Goal: Task Accomplishment & Management: Use online tool/utility

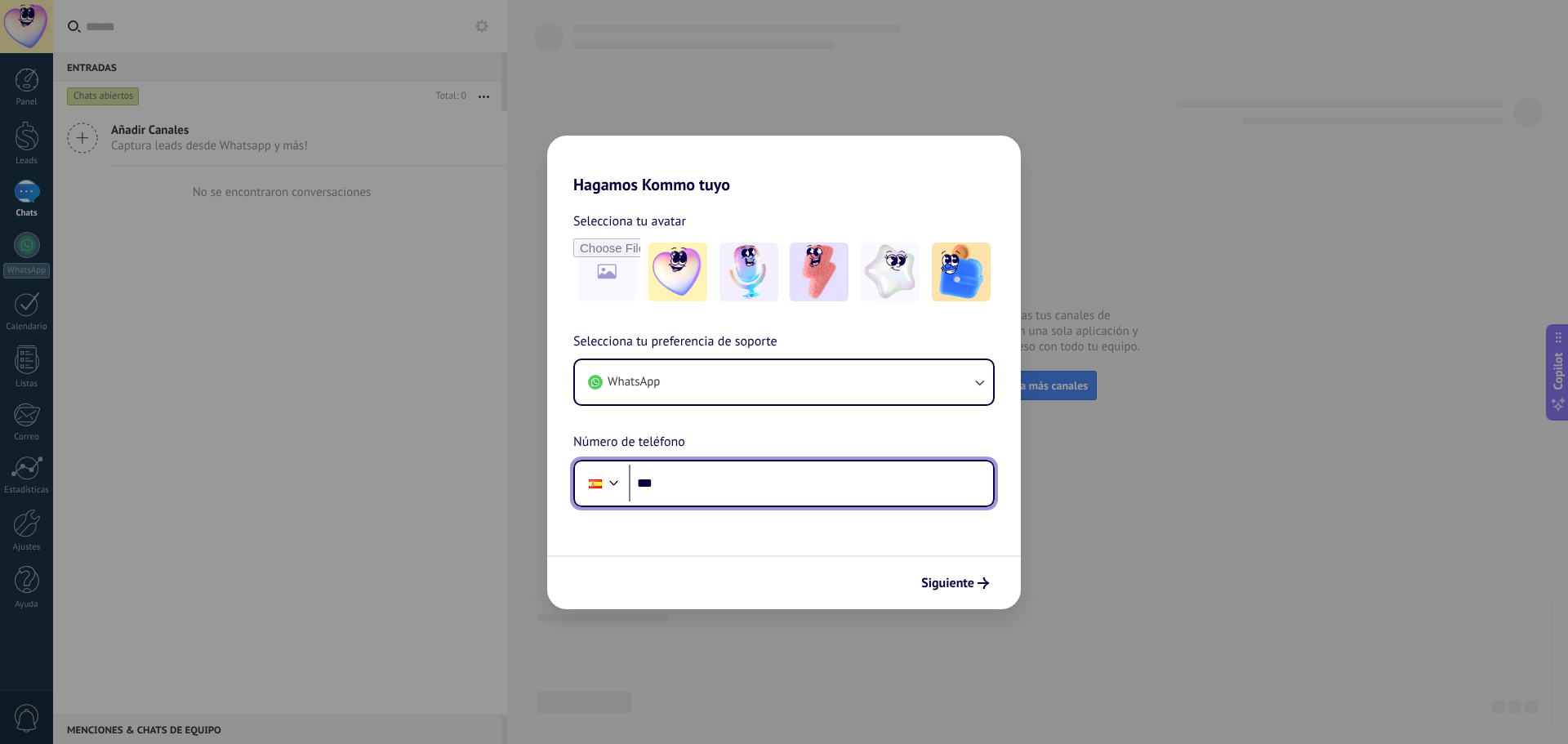
click at [742, 479] on input "***" at bounding box center [810, 482] width 364 height 38
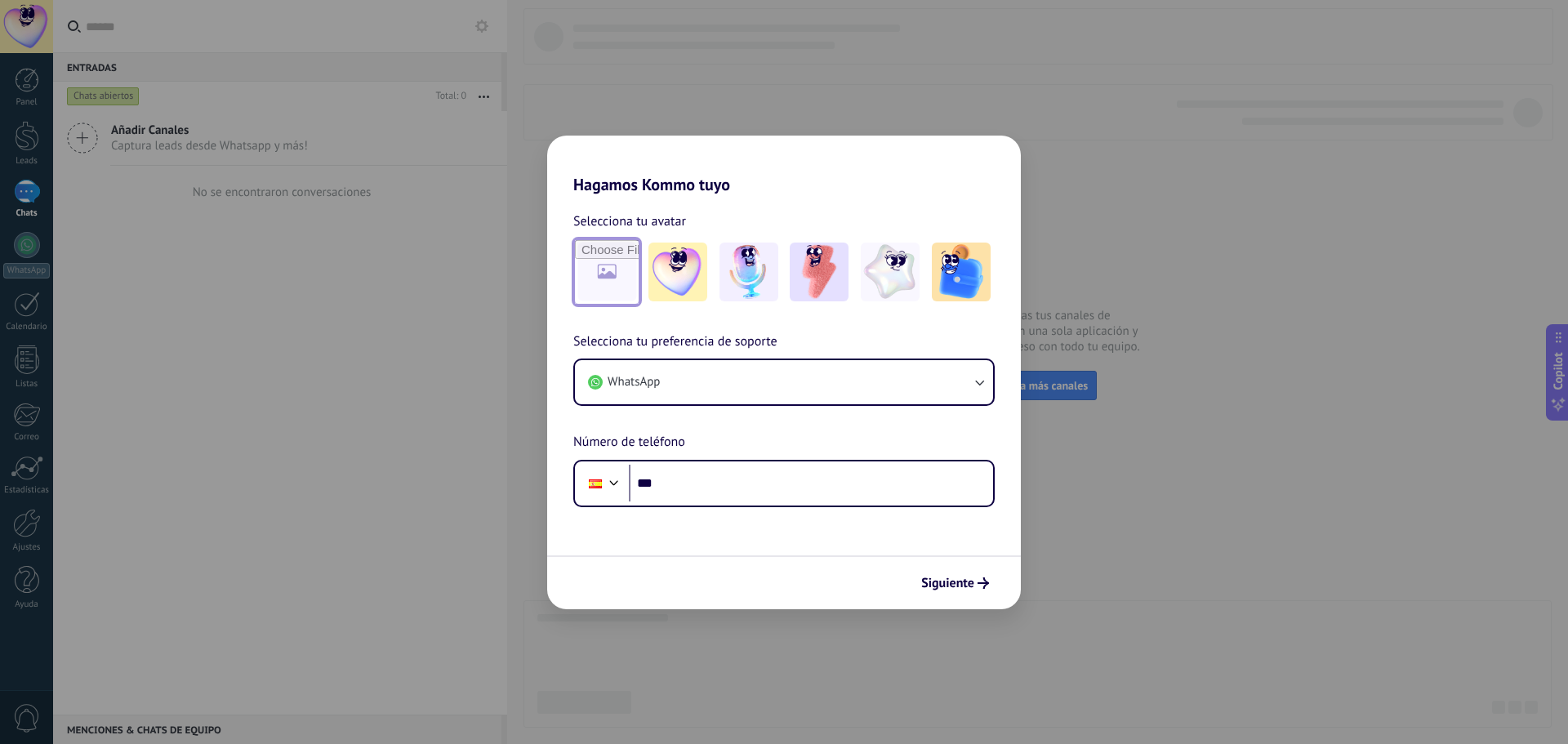
click at [602, 273] on input "file" at bounding box center [607, 272] width 64 height 64
type input "**********"
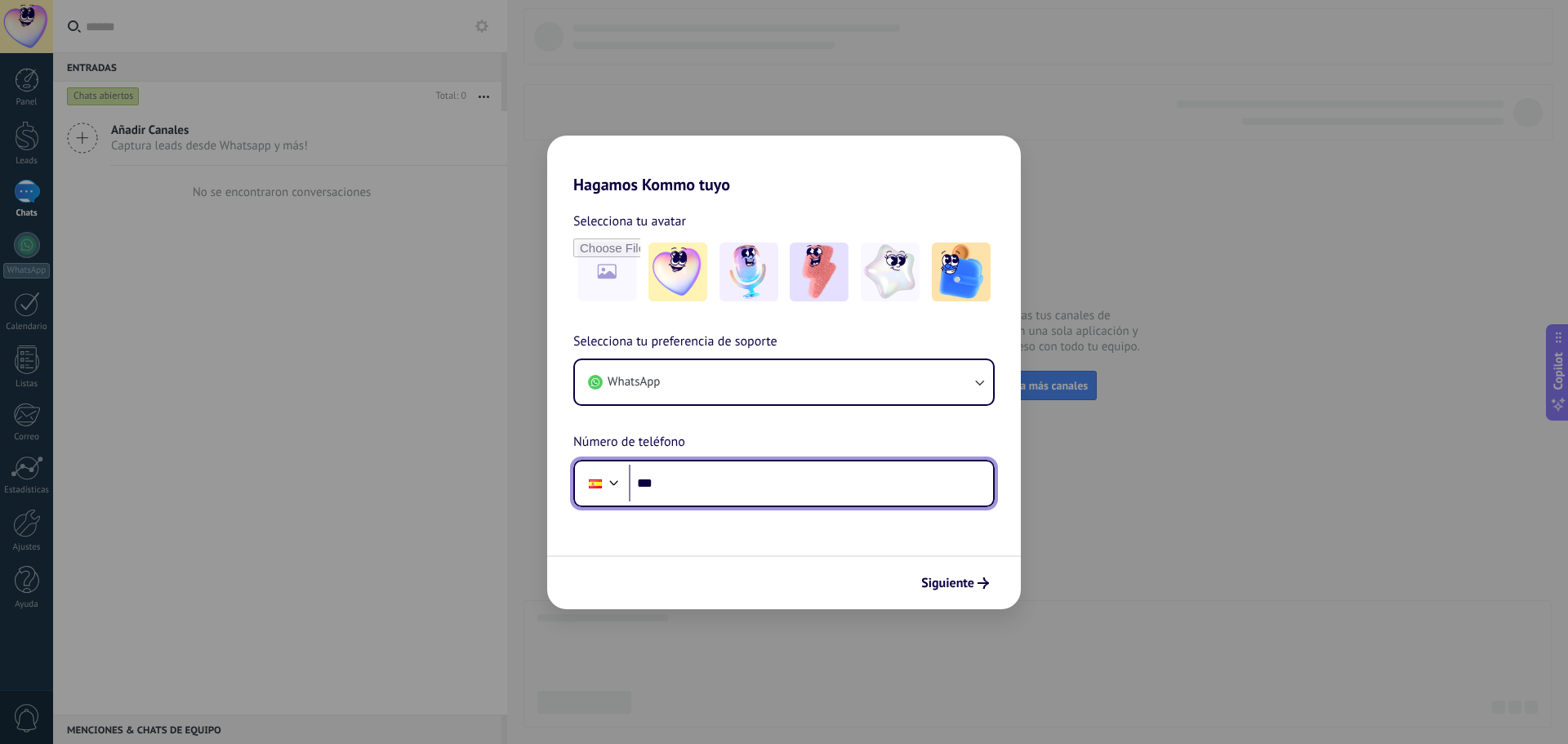
click at [700, 475] on input "***" at bounding box center [810, 482] width 364 height 38
type input "**********"
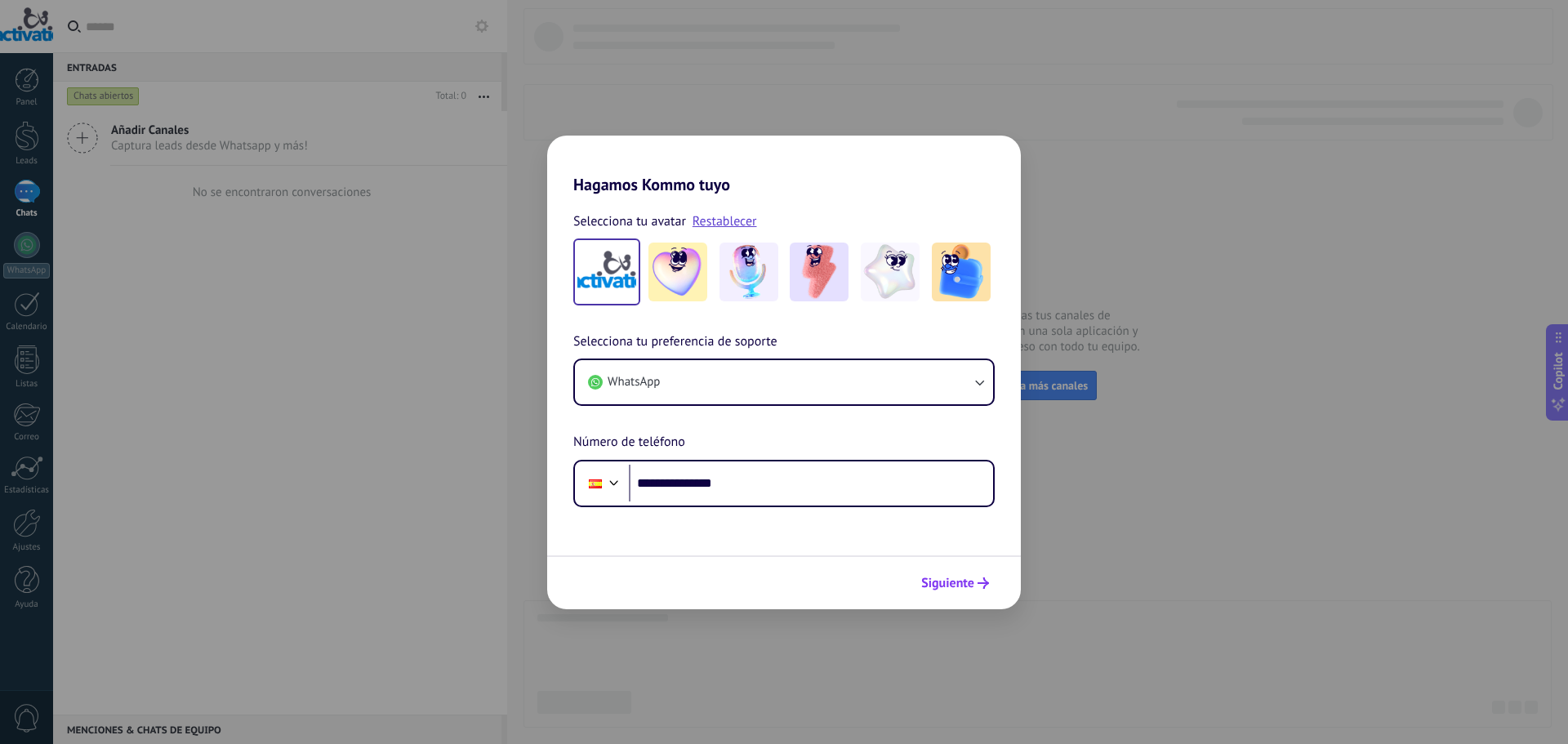
click at [975, 586] on span "Siguiente" at bounding box center [955, 583] width 68 height 12
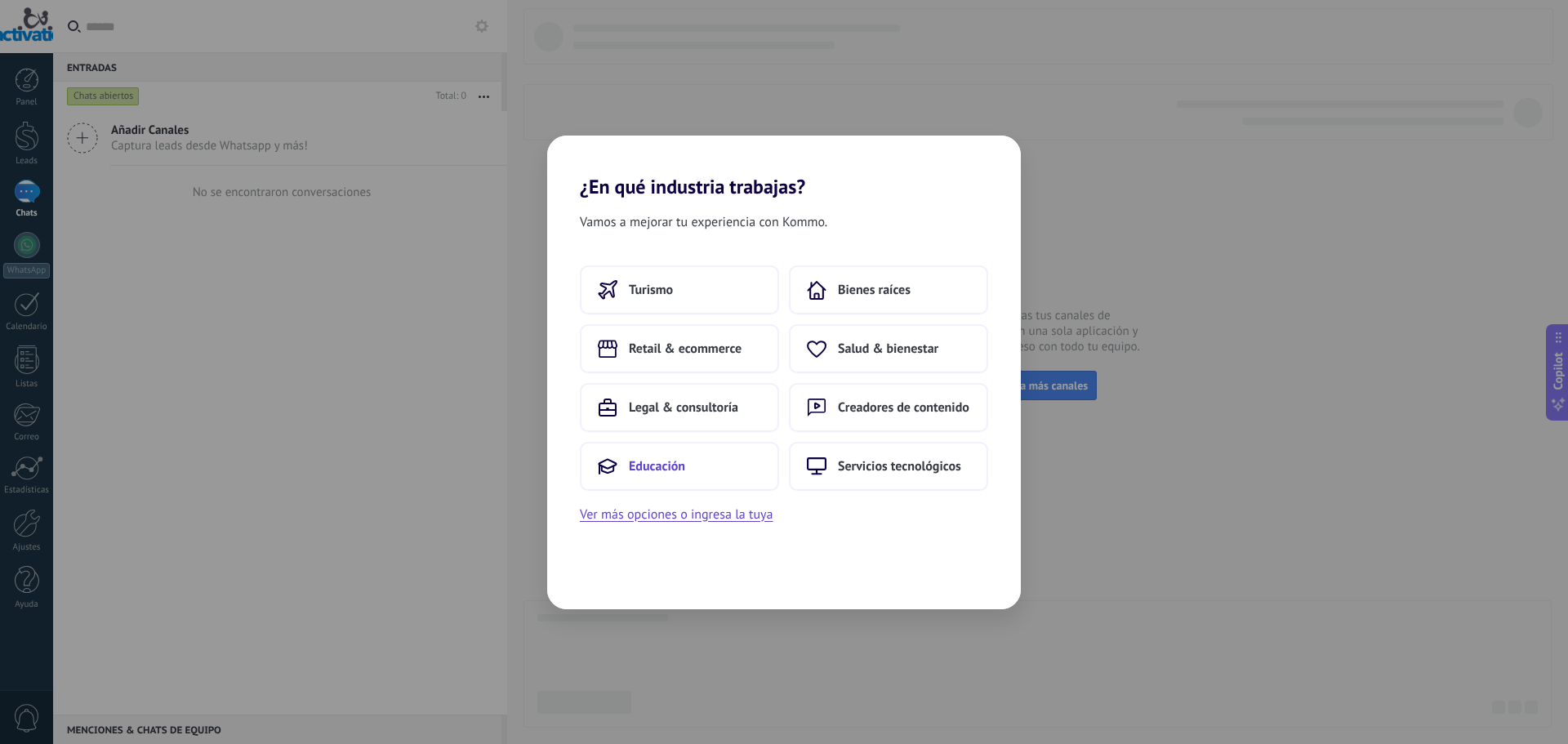
click at [688, 469] on button "Educación" at bounding box center [680, 466] width 199 height 49
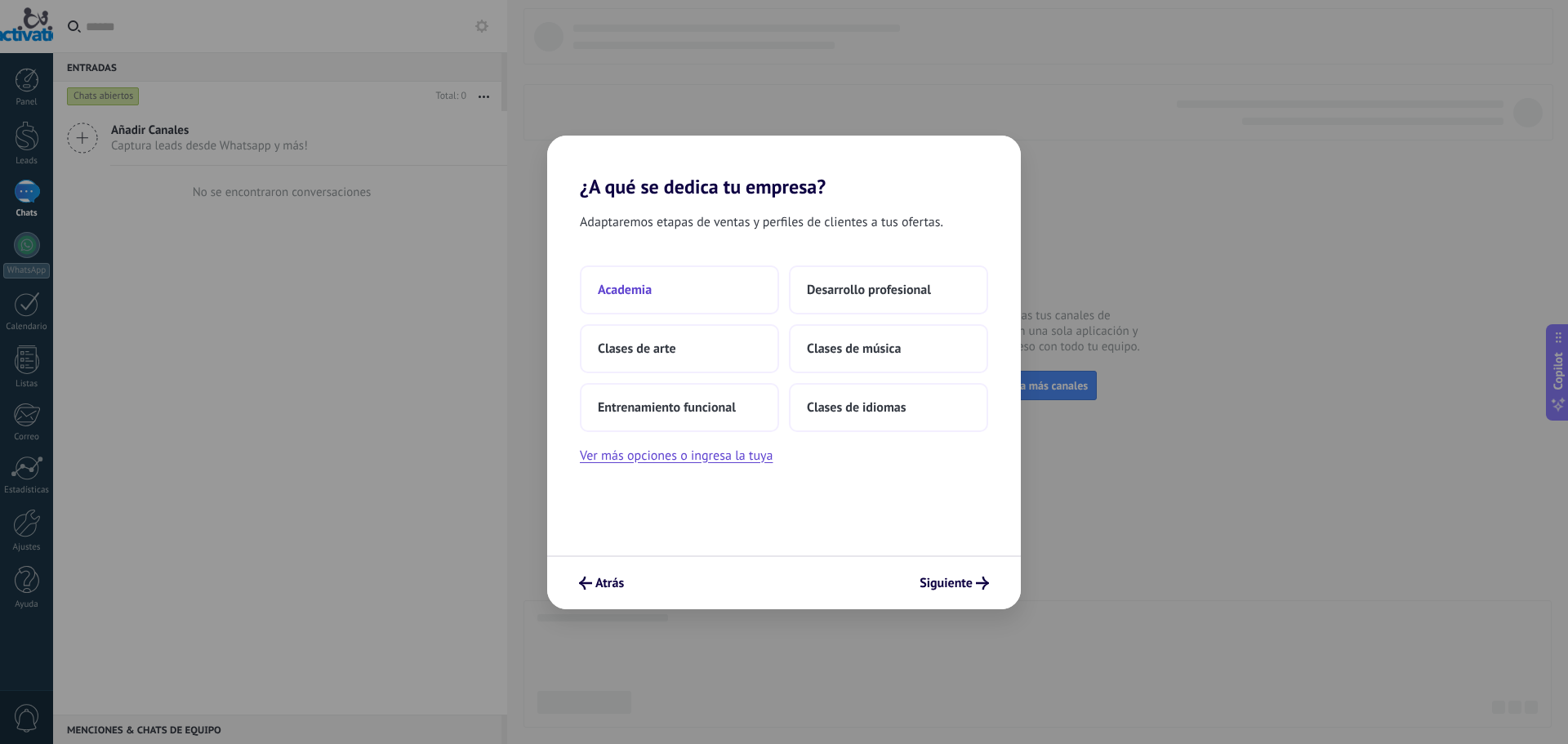
click at [729, 307] on button "Academia" at bounding box center [680, 289] width 199 height 49
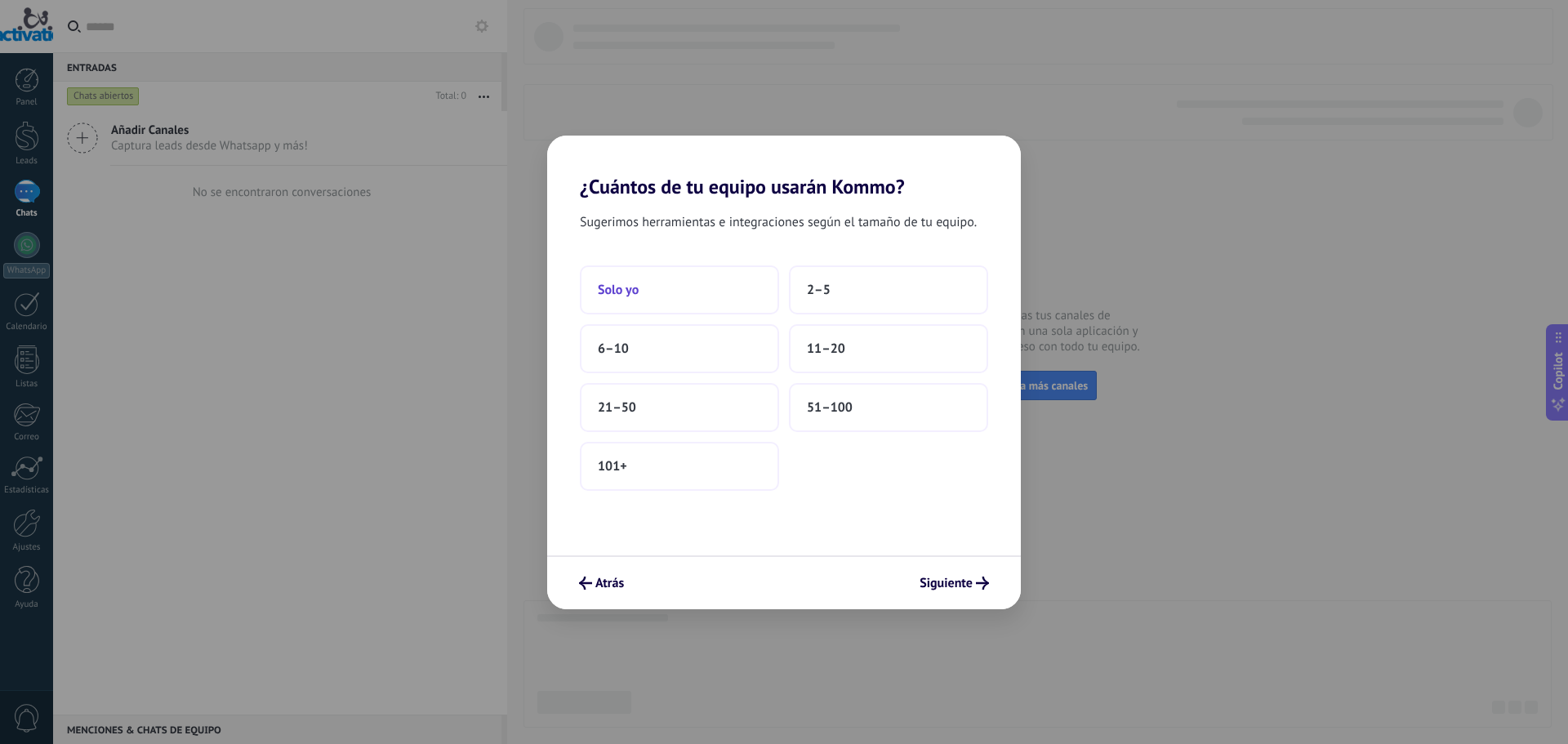
click at [735, 296] on button "Solo yo" at bounding box center [680, 289] width 199 height 49
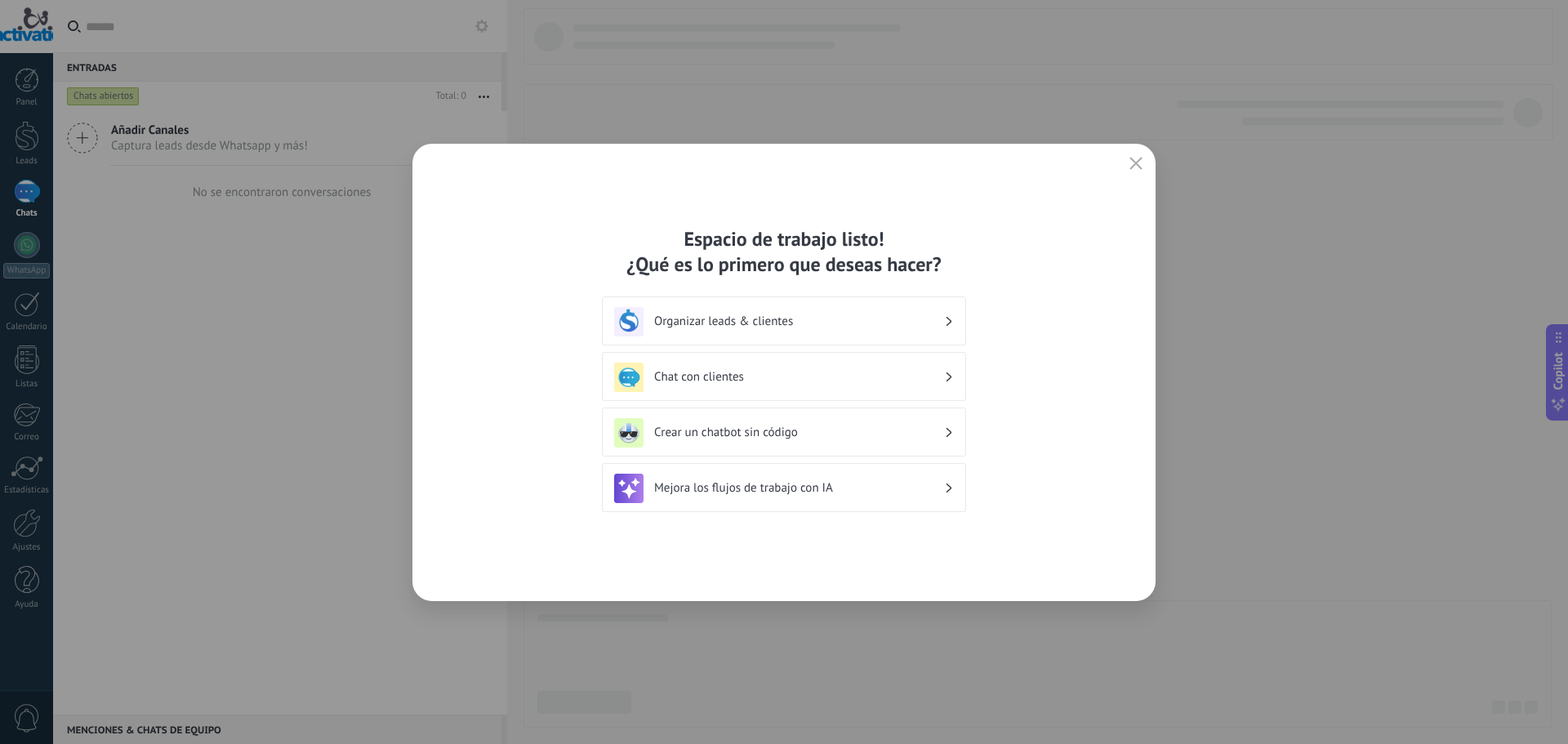
click at [770, 317] on h3 "Organizar leads & clientes" at bounding box center [799, 321] width 290 height 15
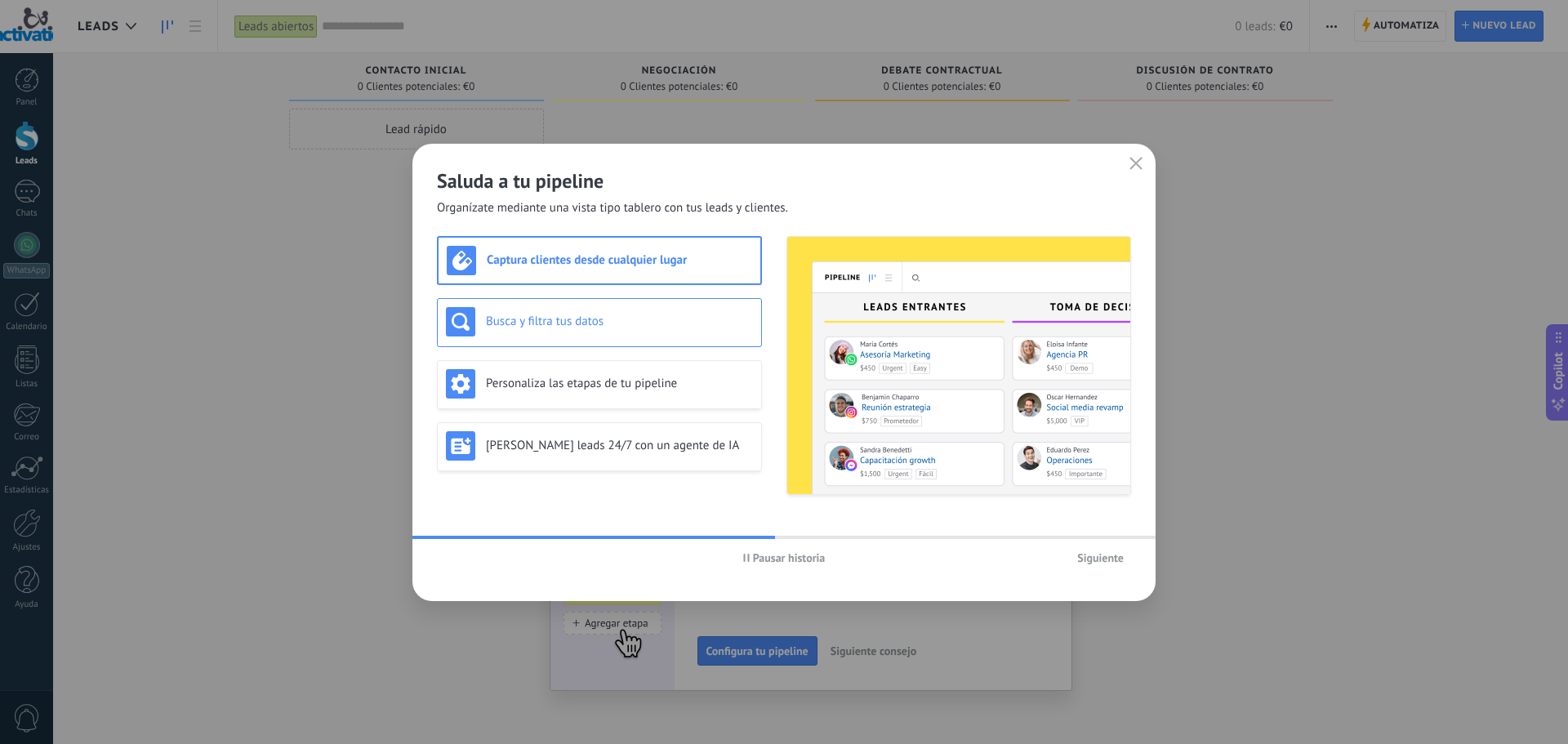
click at [614, 330] on div "Busca y filtra tus datos" at bounding box center [600, 321] width 307 height 29
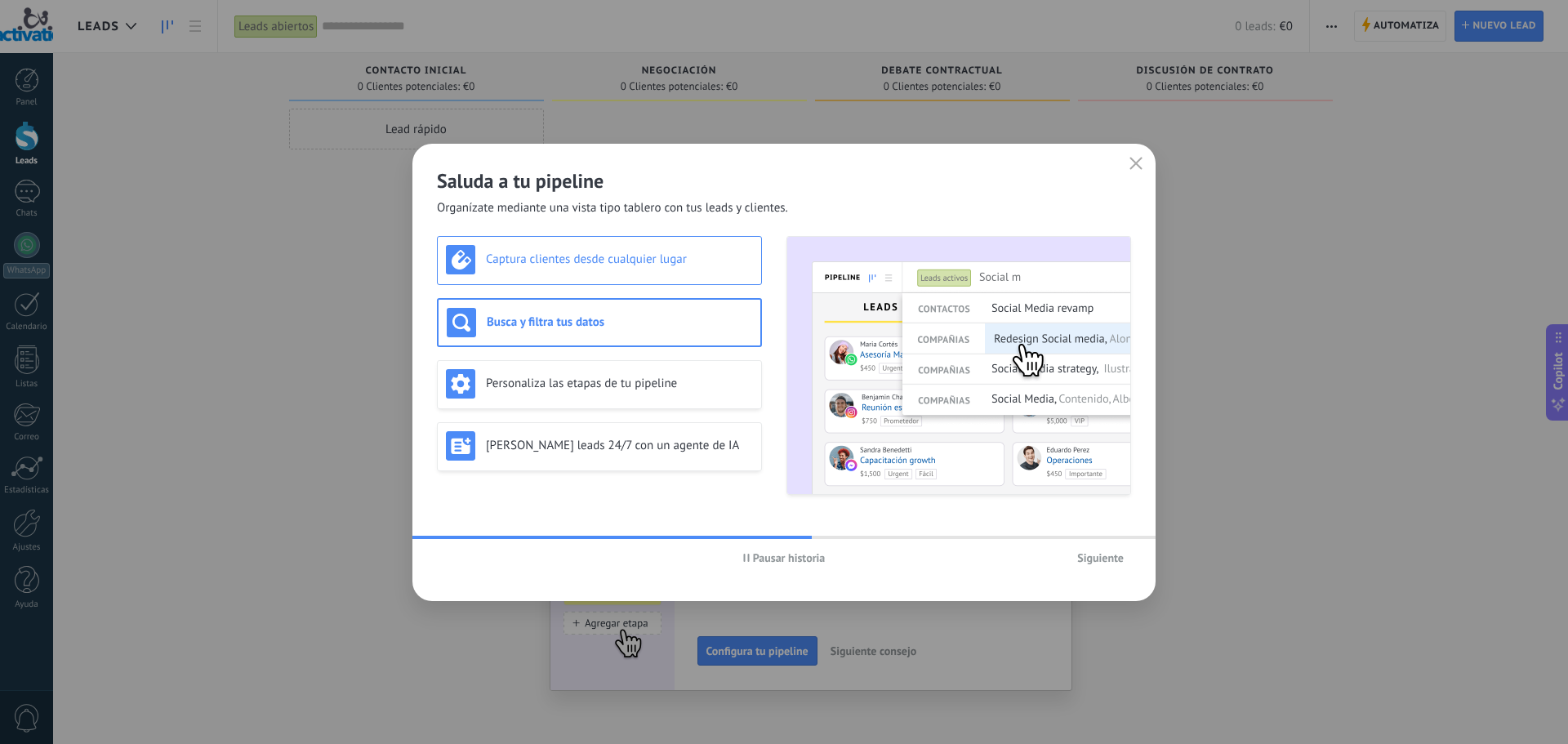
click at [617, 274] on div "Captura clientes desde cualquier lugar" at bounding box center [600, 260] width 325 height 49
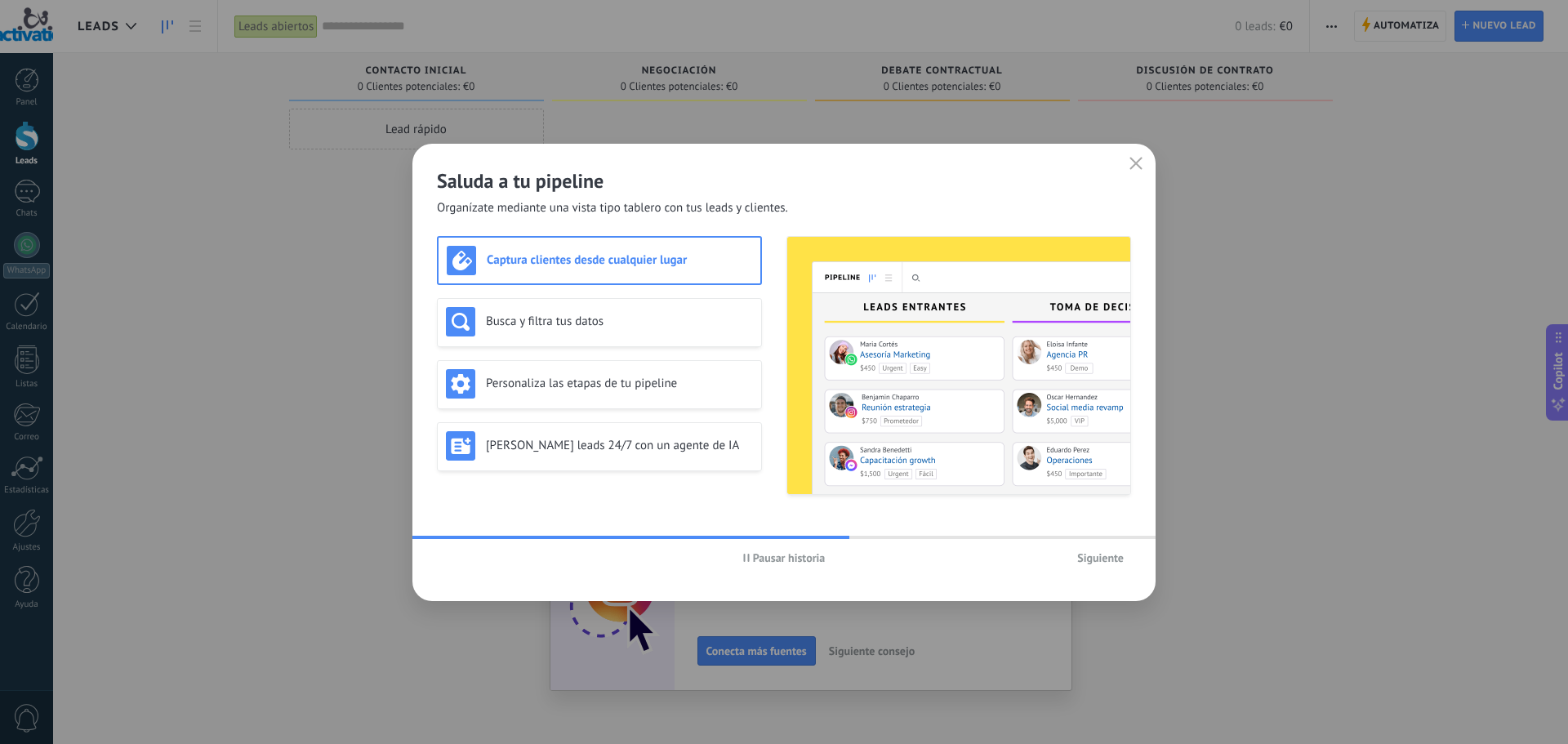
click at [1122, 558] on span "Siguiente" at bounding box center [1101, 558] width 46 height 12
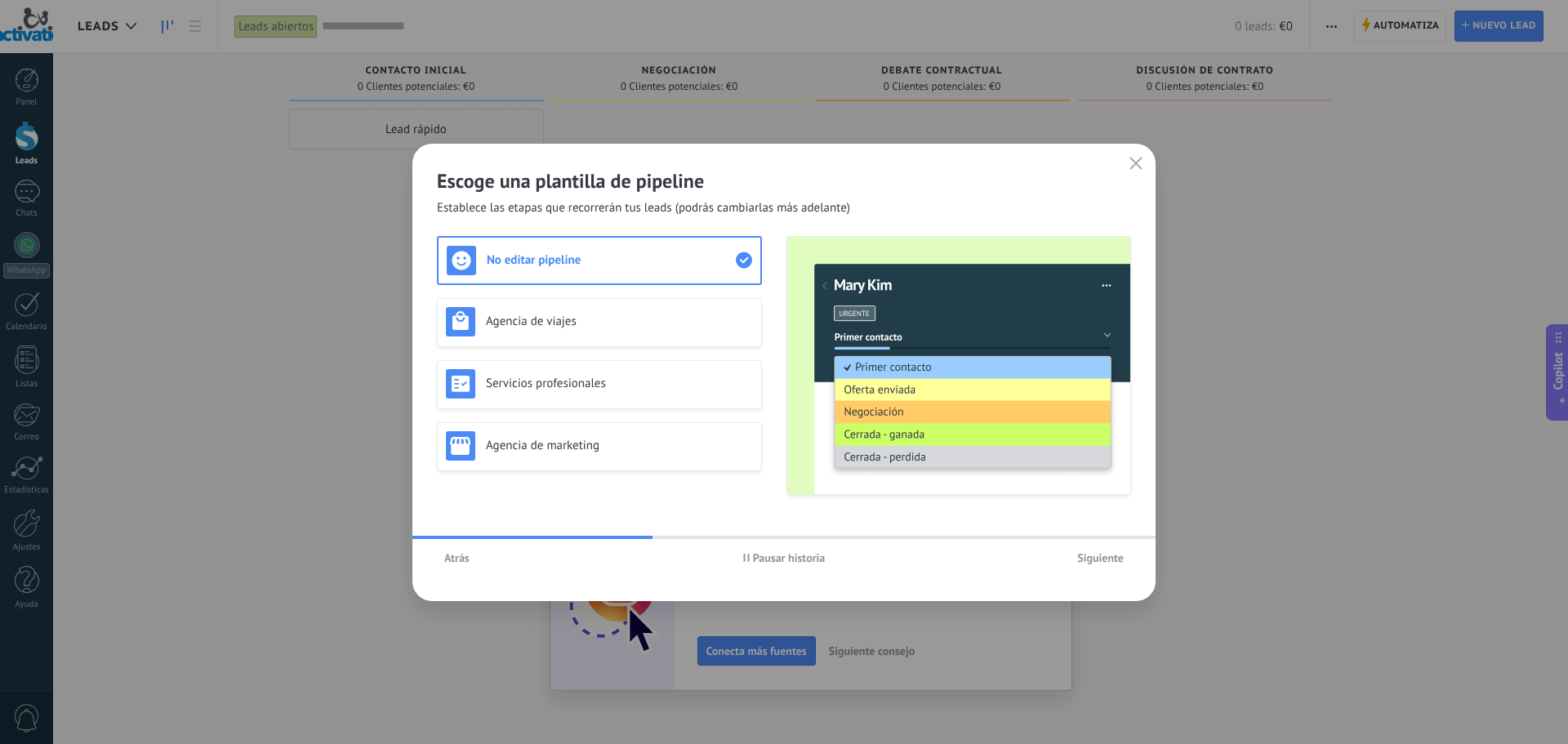
click at [1089, 558] on span "Siguiente" at bounding box center [1101, 558] width 46 height 12
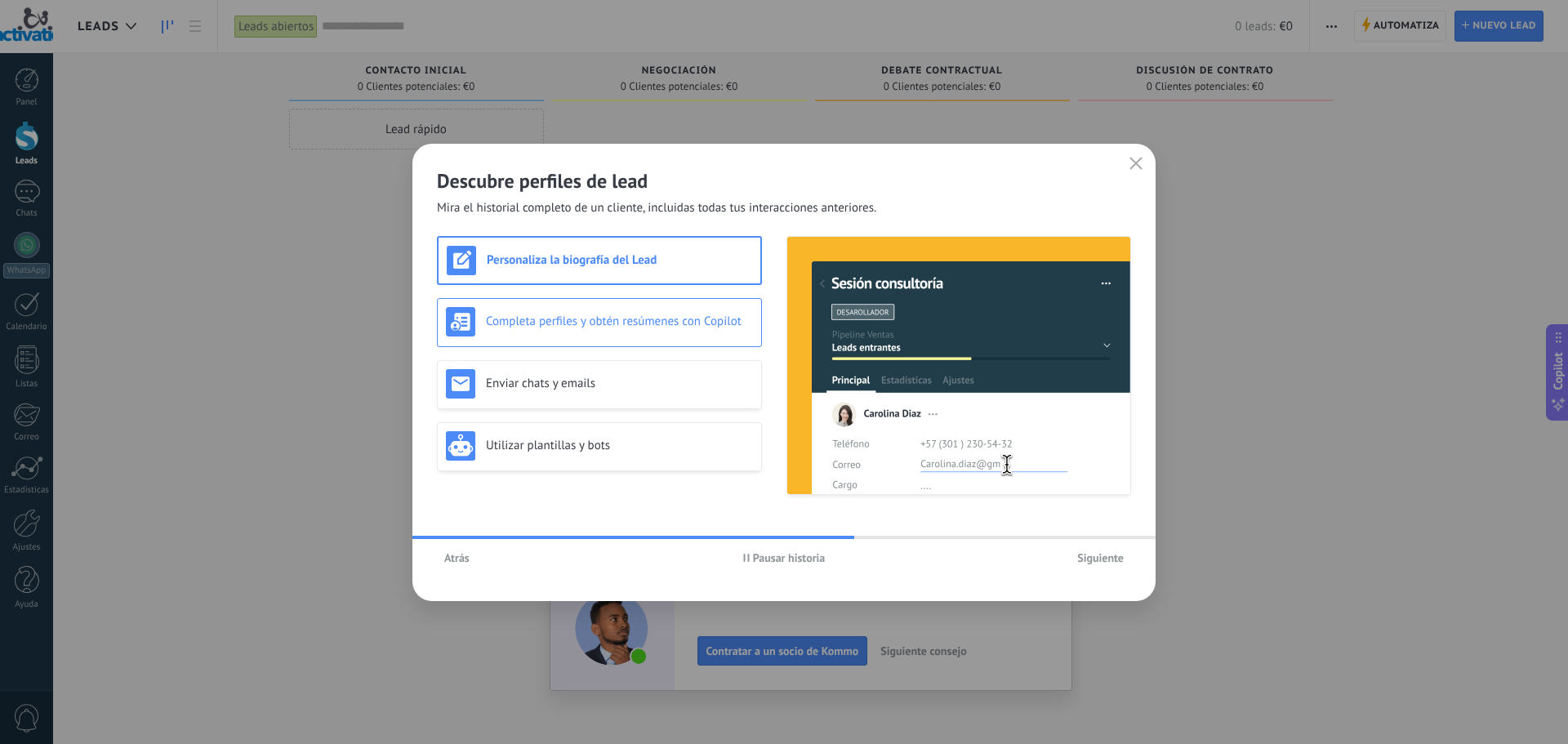
click at [667, 307] on div "Completa perfiles y obtén resúmenes con Copilot" at bounding box center [600, 321] width 307 height 29
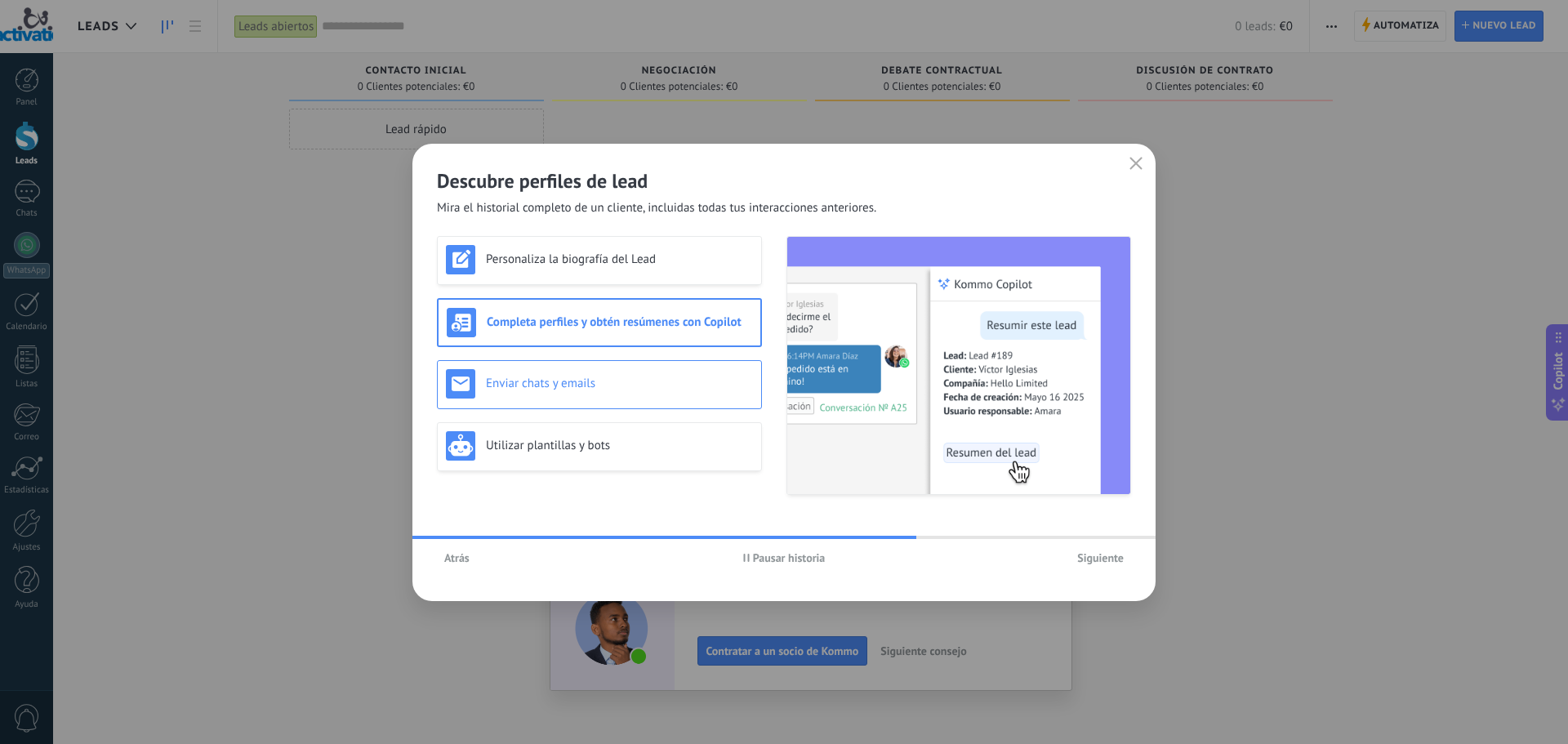
click at [666, 381] on h3 "Enviar chats y emails" at bounding box center [619, 383] width 267 height 15
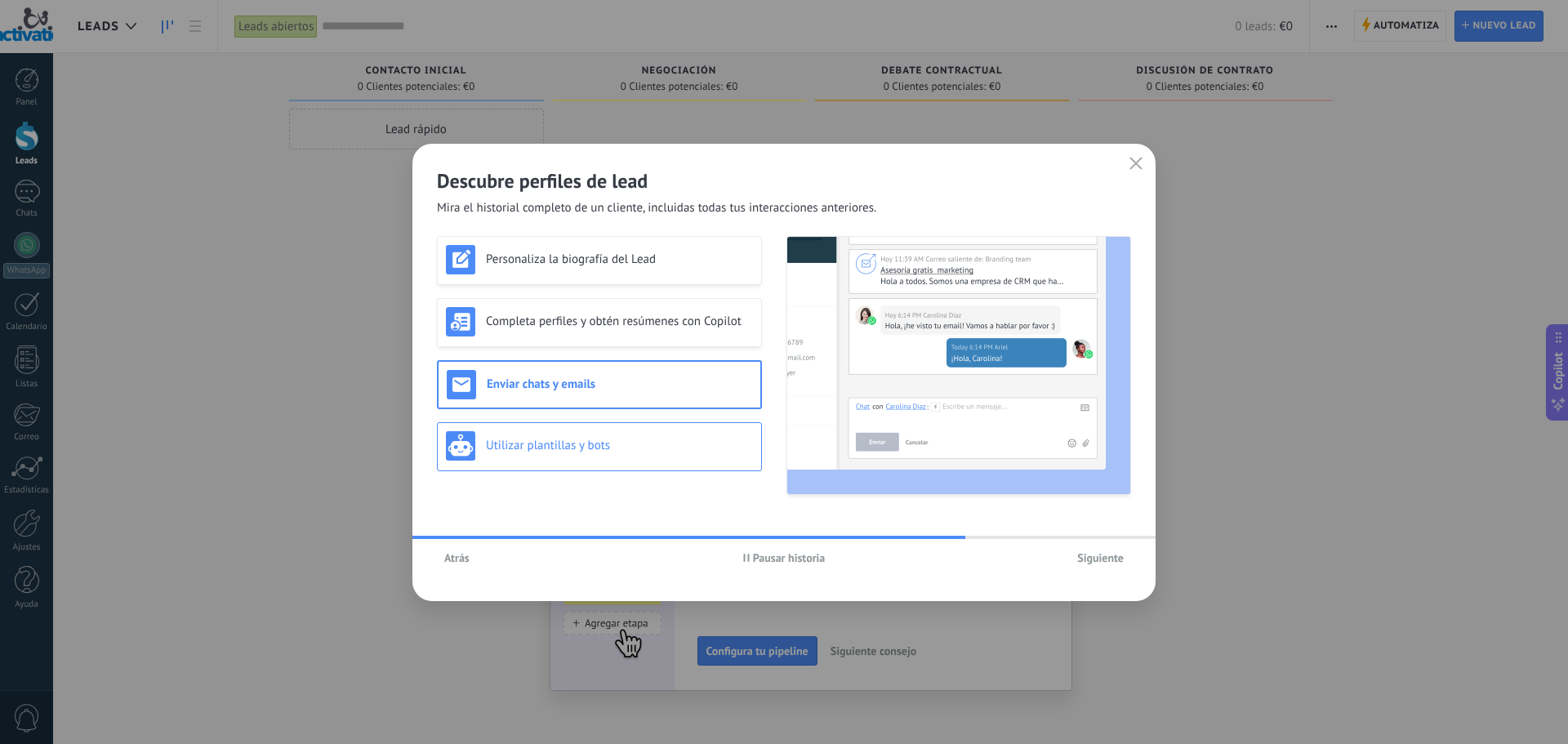
click at [665, 448] on h3 "Utilizar plantillas y bots" at bounding box center [619, 445] width 267 height 15
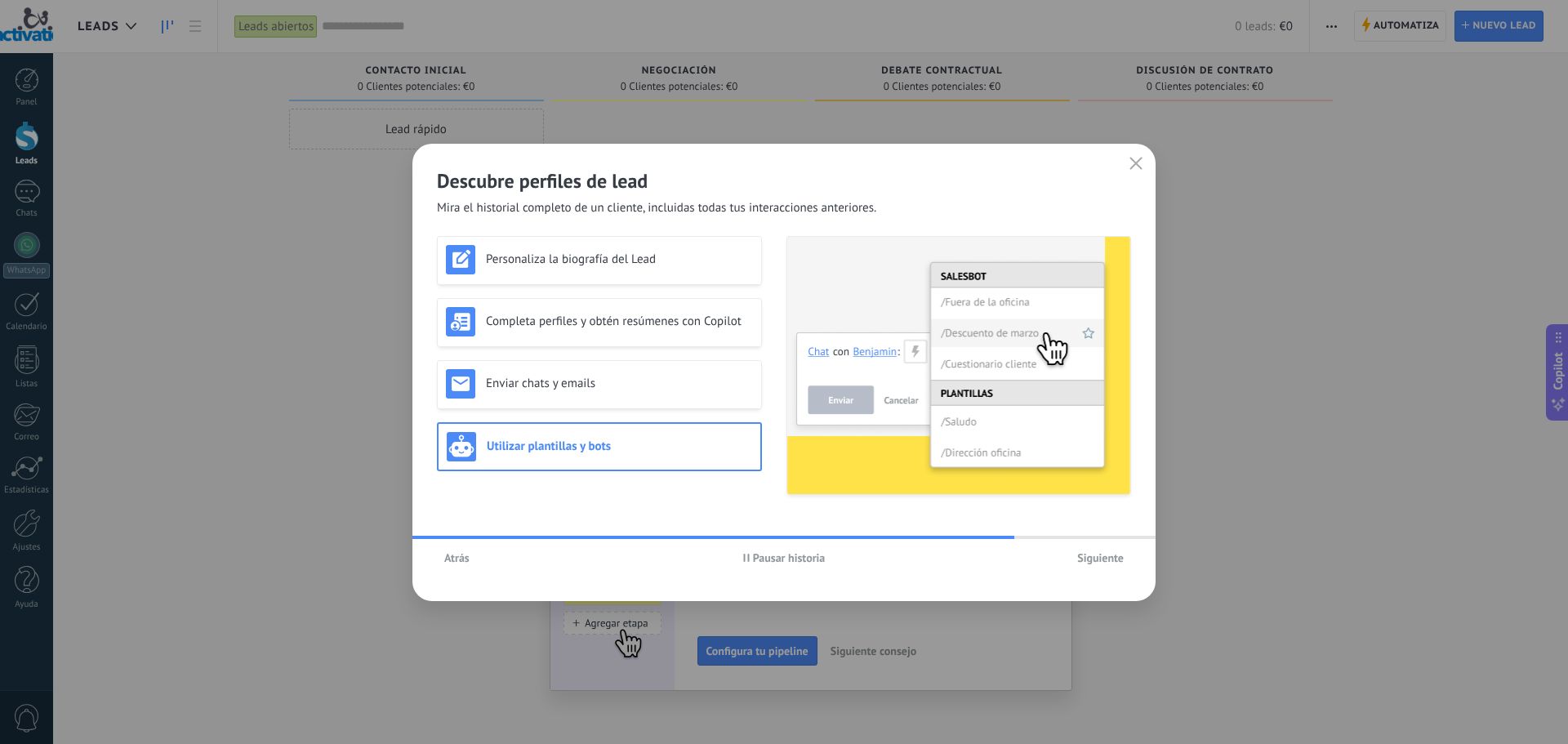
click at [1105, 565] on button "Siguiente" at bounding box center [1100, 557] width 61 height 24
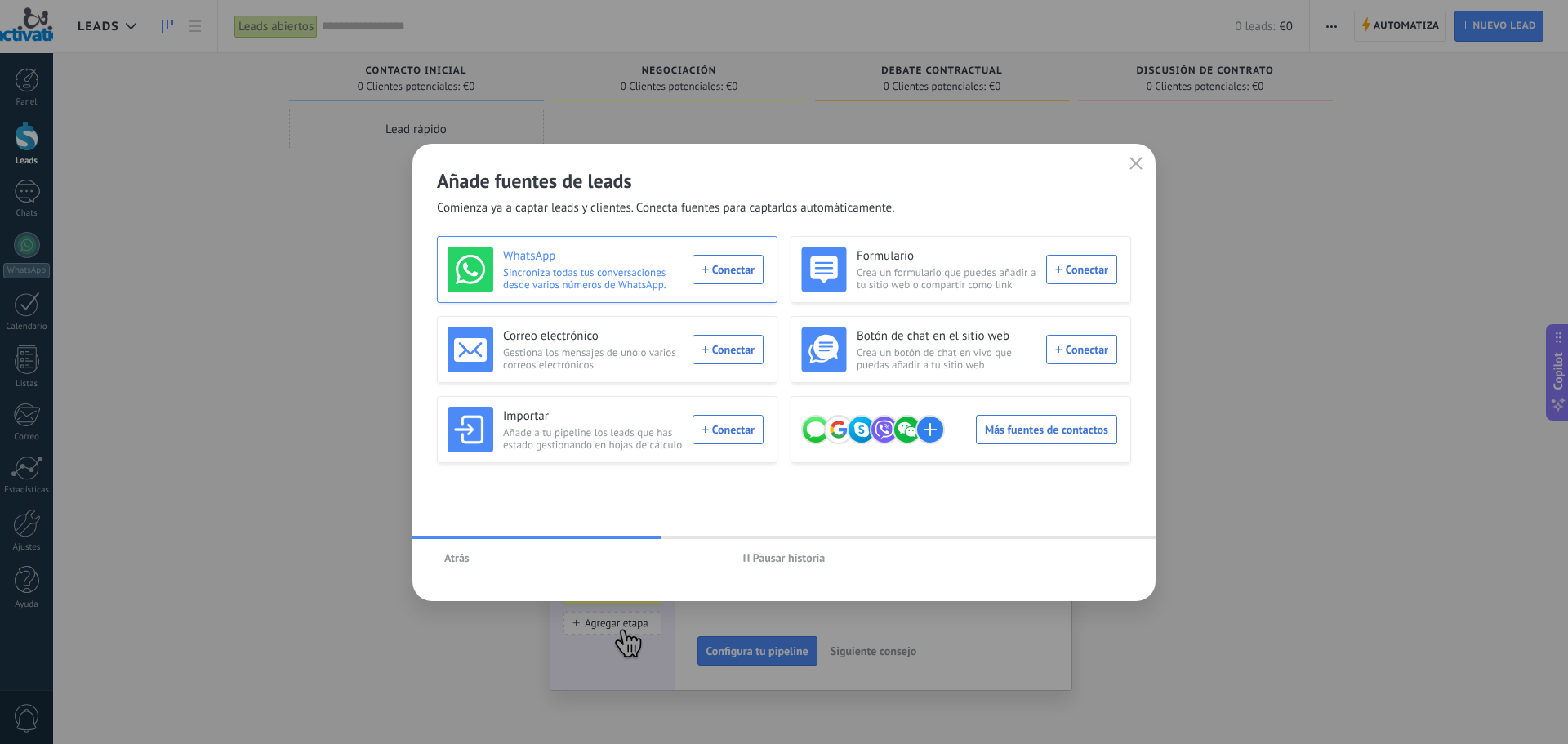
click at [605, 284] on span "Sincroniza todas tus conversaciones desde varios números de WhatsApp." at bounding box center [593, 278] width 180 height 24
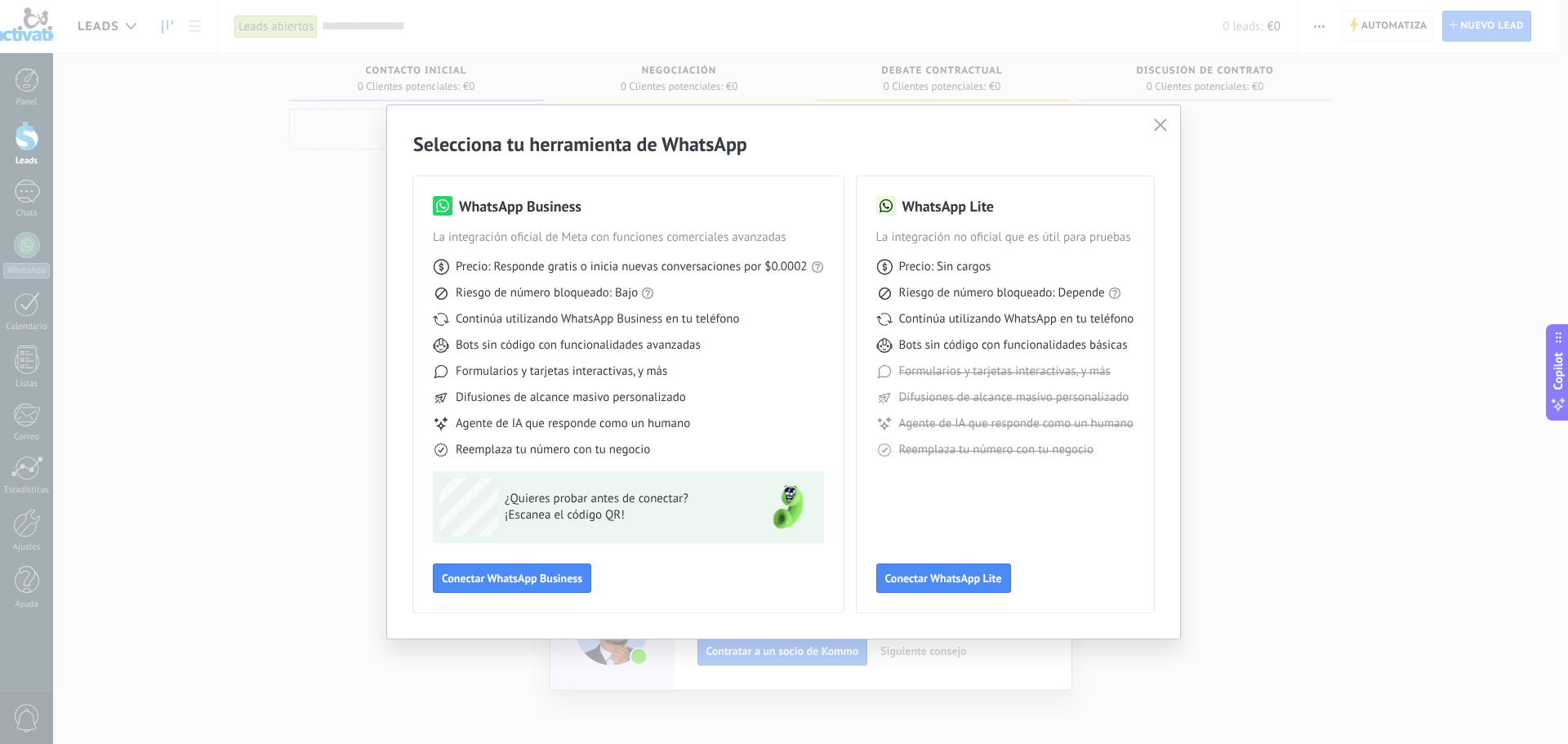
click at [977, 314] on span "Continúa utilizando WhatsApp en tu teléfono" at bounding box center [1017, 318] width 236 height 16
click at [693, 319] on span "Continúa utilizando WhatsApp Business en tu teléfono" at bounding box center [598, 318] width 284 height 16
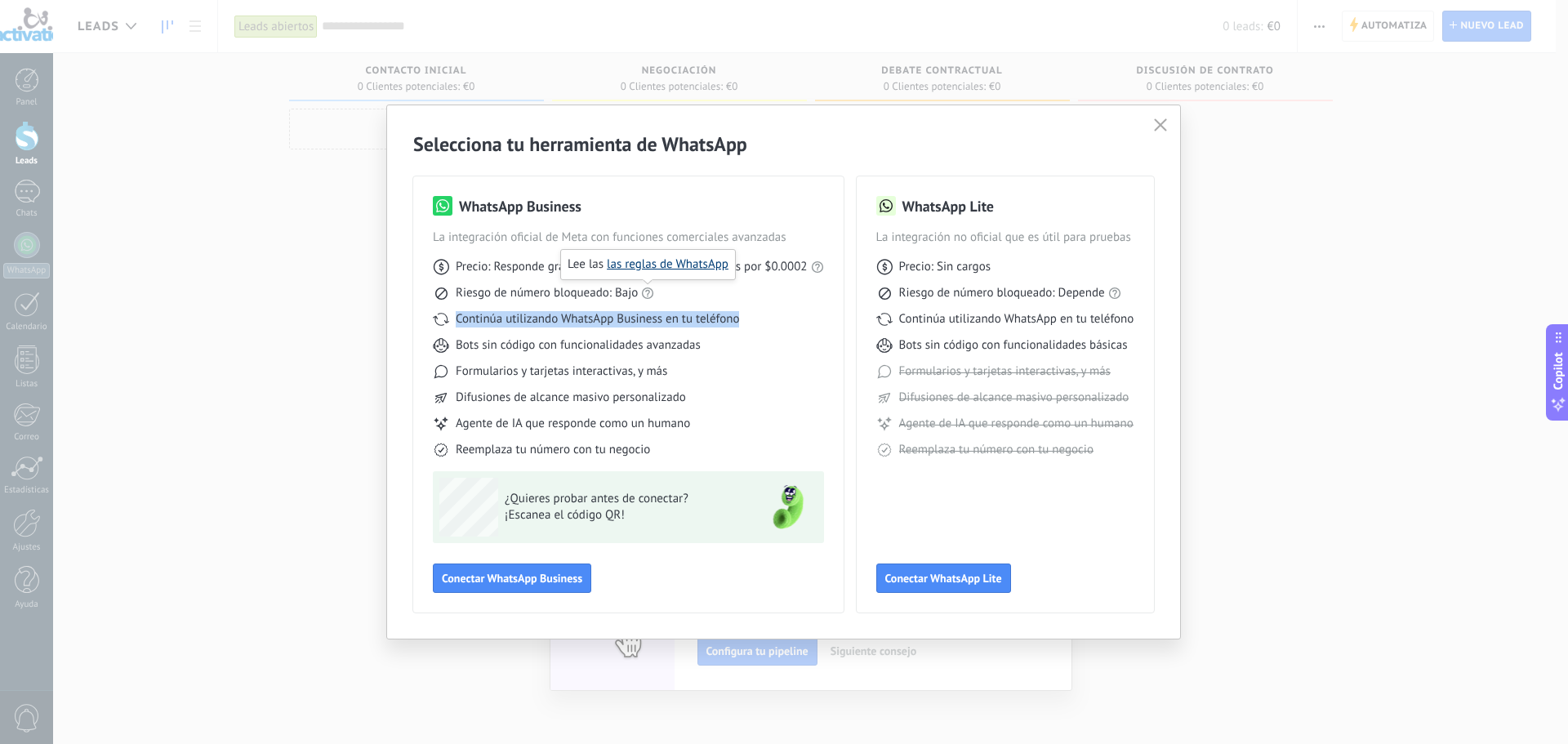
click at [659, 266] on link "las reglas de WhatsApp" at bounding box center [668, 264] width 122 height 15
click at [1162, 122] on icon "button" at bounding box center [1161, 125] width 14 height 14
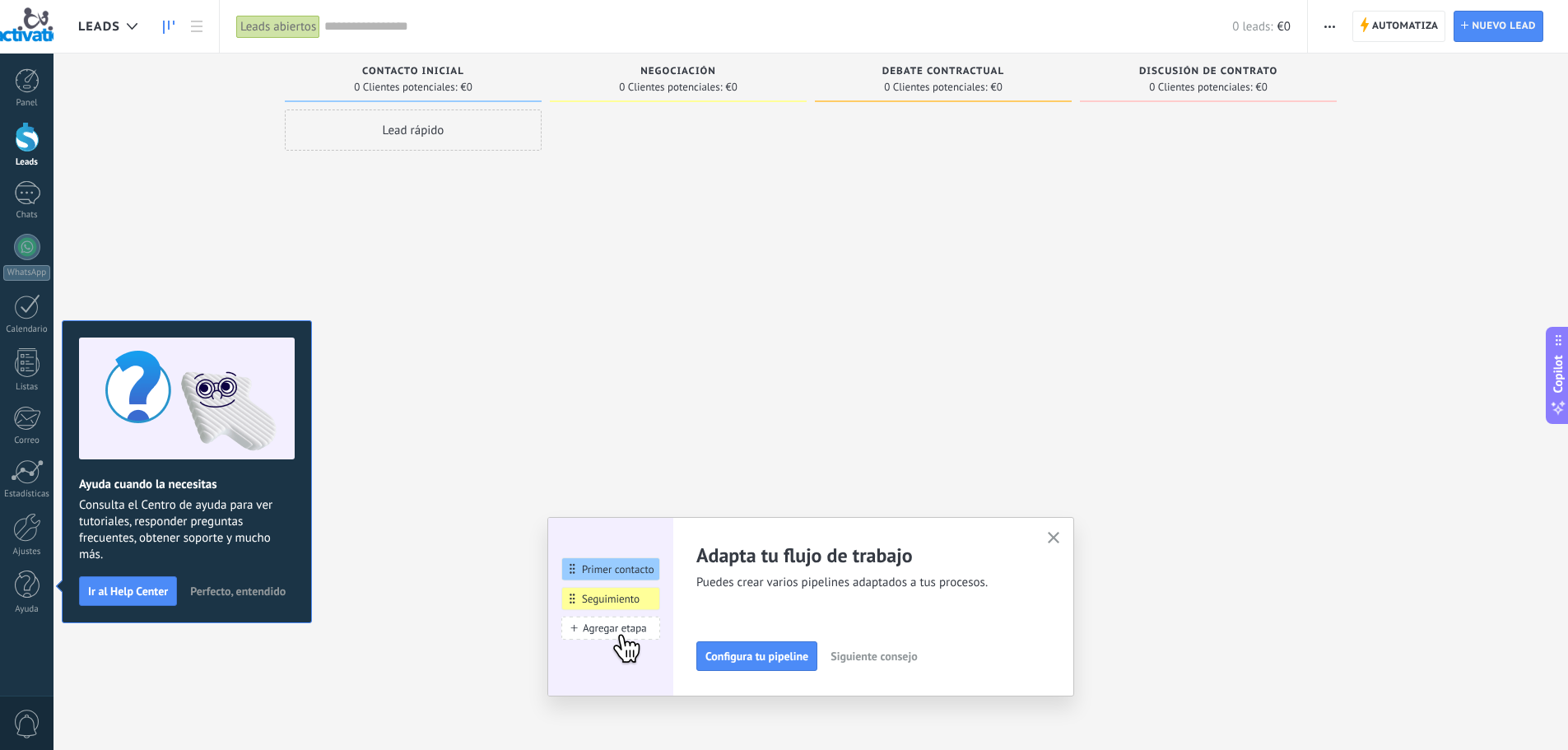
click at [1060, 533] on icon "button" at bounding box center [1053, 537] width 13 height 13
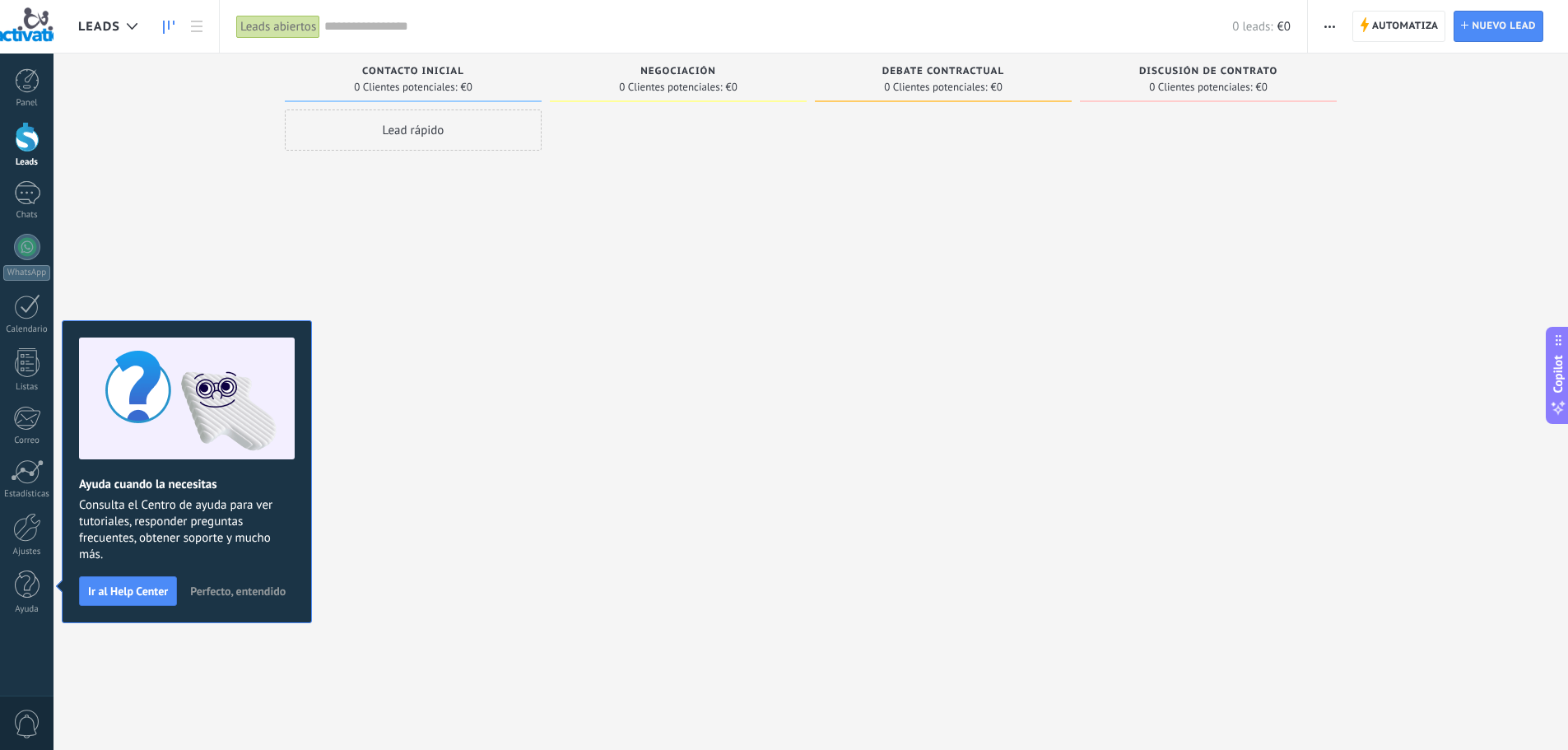
click at [243, 589] on span "Perfecto, entendido" at bounding box center [237, 590] width 95 height 12
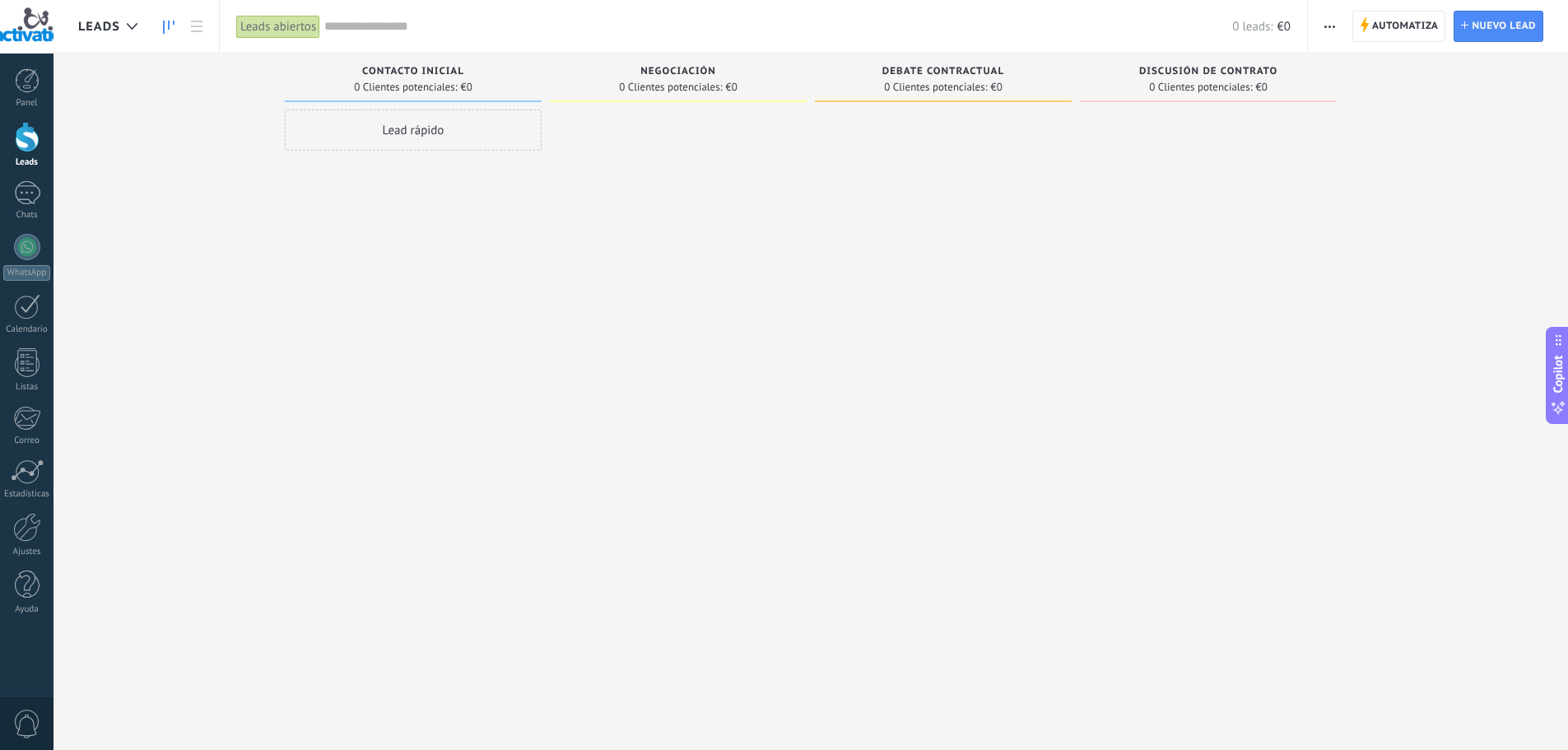
click at [18, 67] on div "Panel Leads Chats WhatsApp Clientes" at bounding box center [53, 375] width 107 height 643
click at [39, 91] on div at bounding box center [26, 80] width 24 height 24
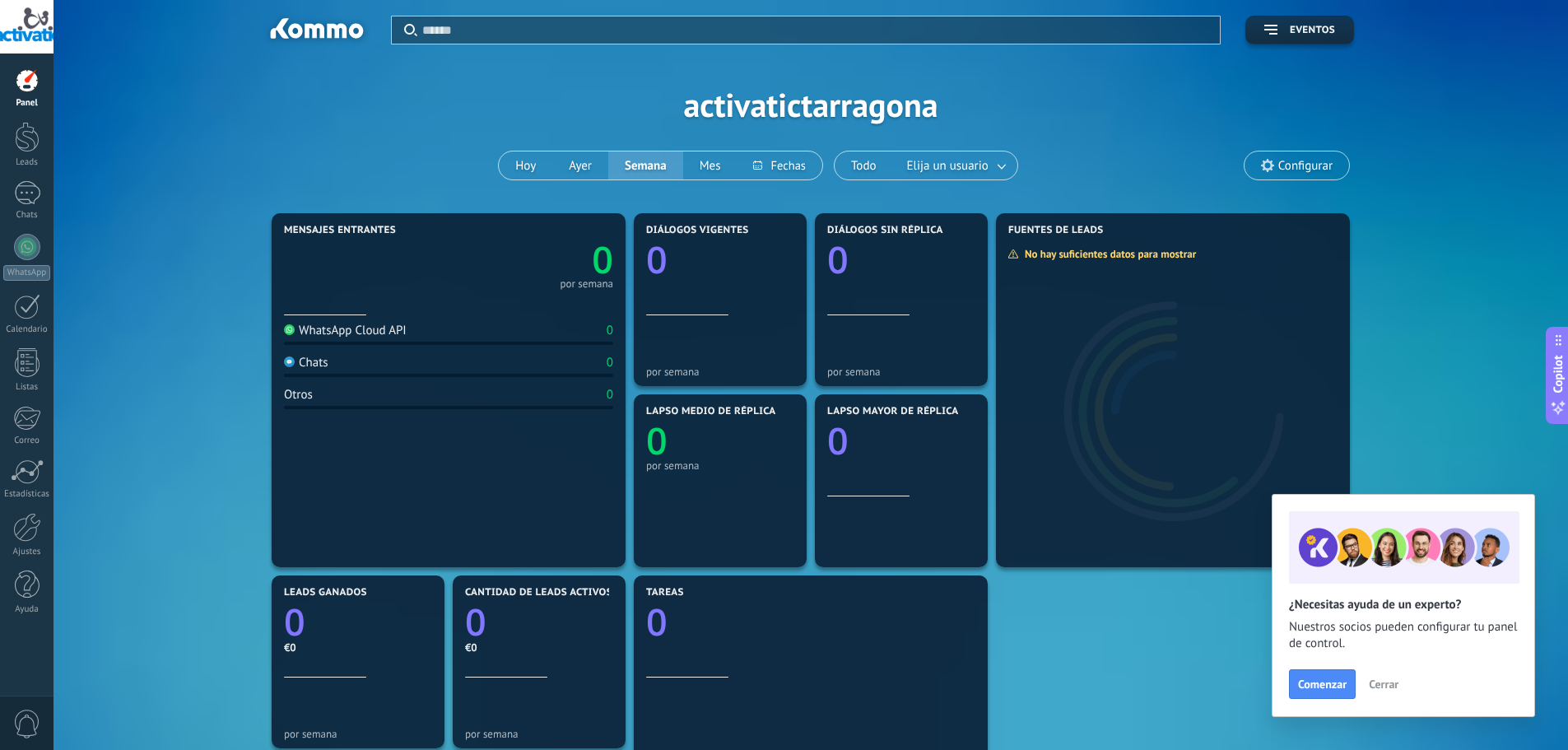
click at [760, 105] on div "Aplicar Eventos activatictarragona [DATE] [DATE] Semana Mes Todo Elija un usuar…" at bounding box center [810, 104] width 1465 height 209
click at [1278, 167] on span "Configurar" at bounding box center [1305, 165] width 54 height 14
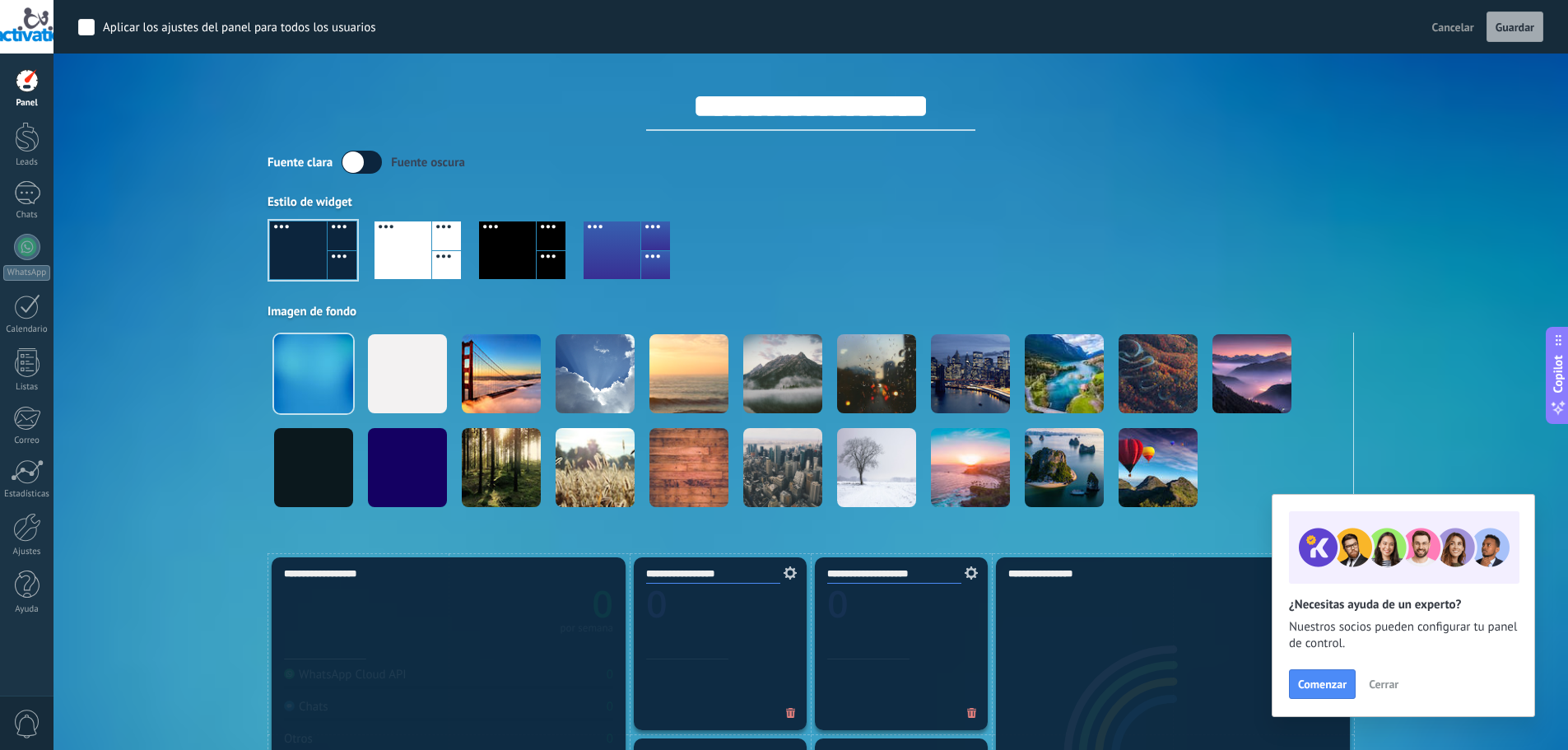
click at [779, 105] on input "**********" at bounding box center [810, 106] width 329 height 50
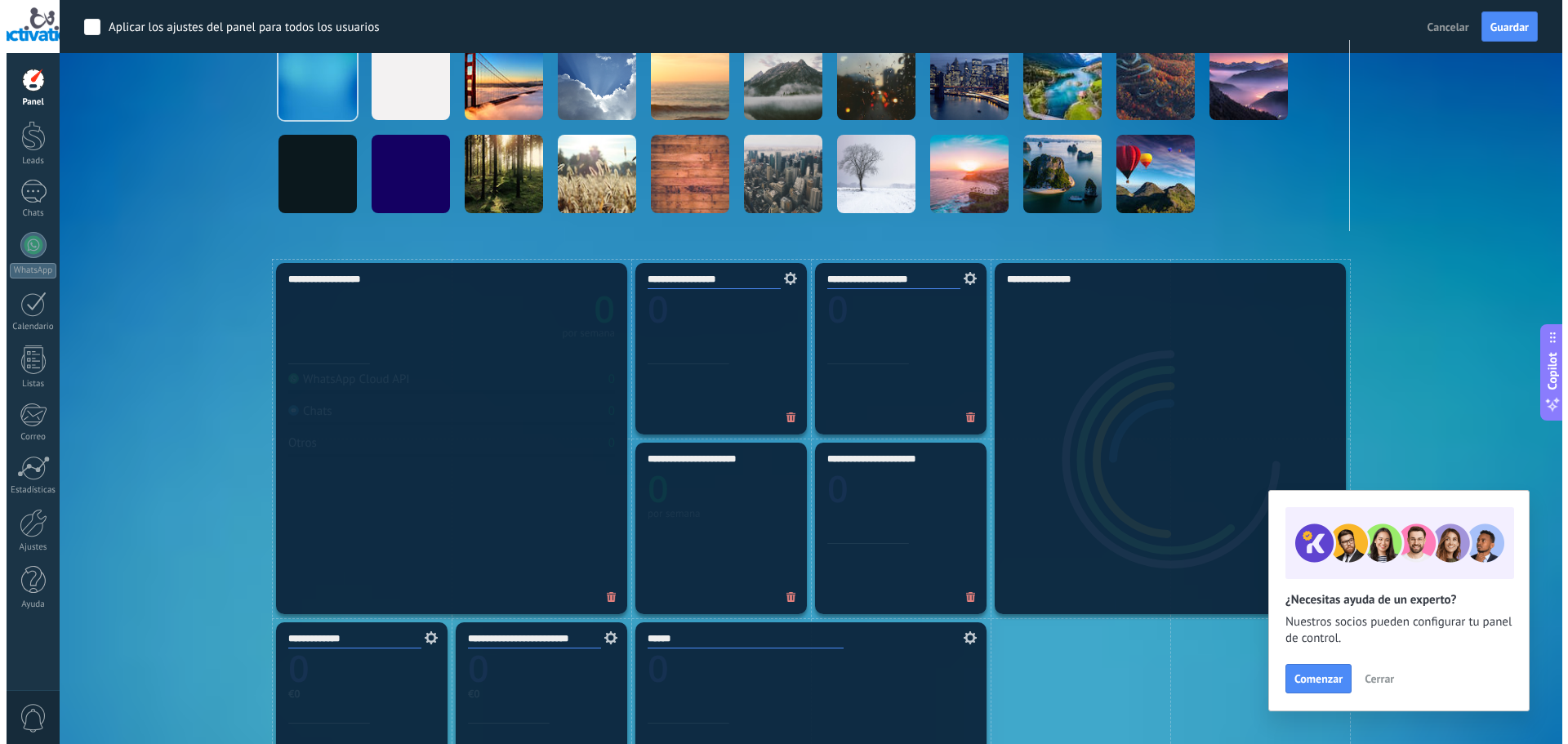
scroll to position [571, 0]
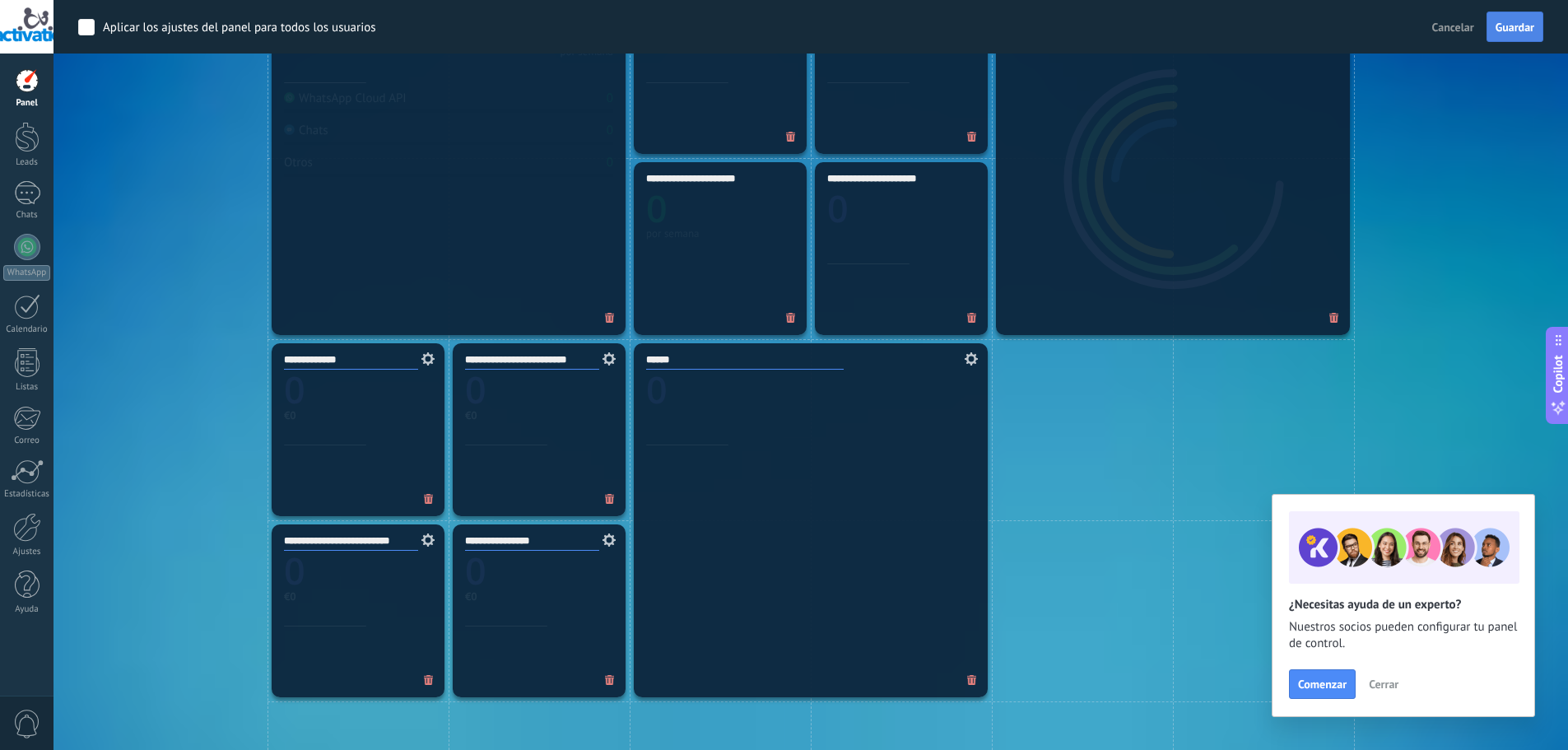
type input "**********"
click at [1526, 21] on span "Guardar" at bounding box center [1515, 27] width 39 height 12
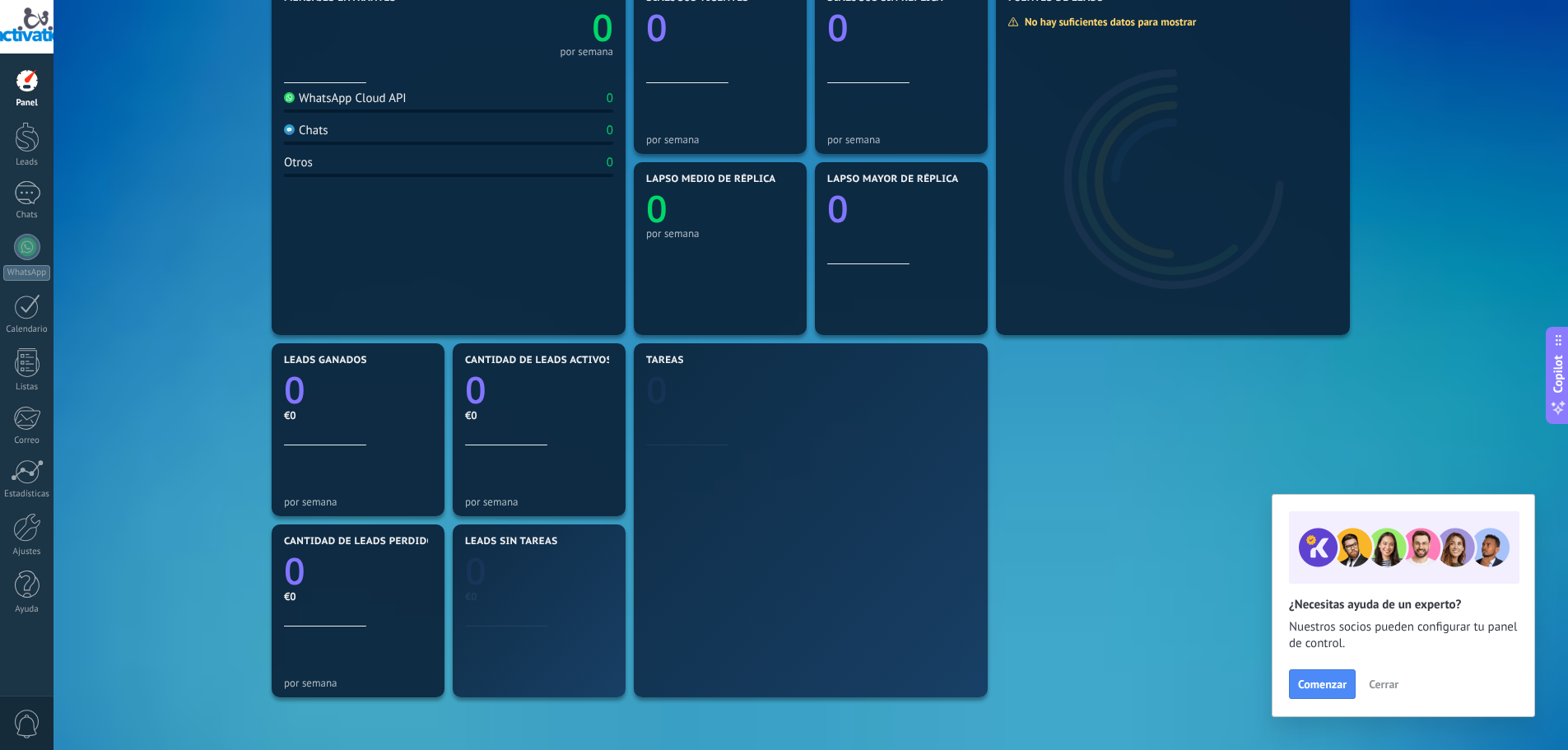
click at [1396, 686] on span "Cerrar" at bounding box center [1383, 684] width 29 height 12
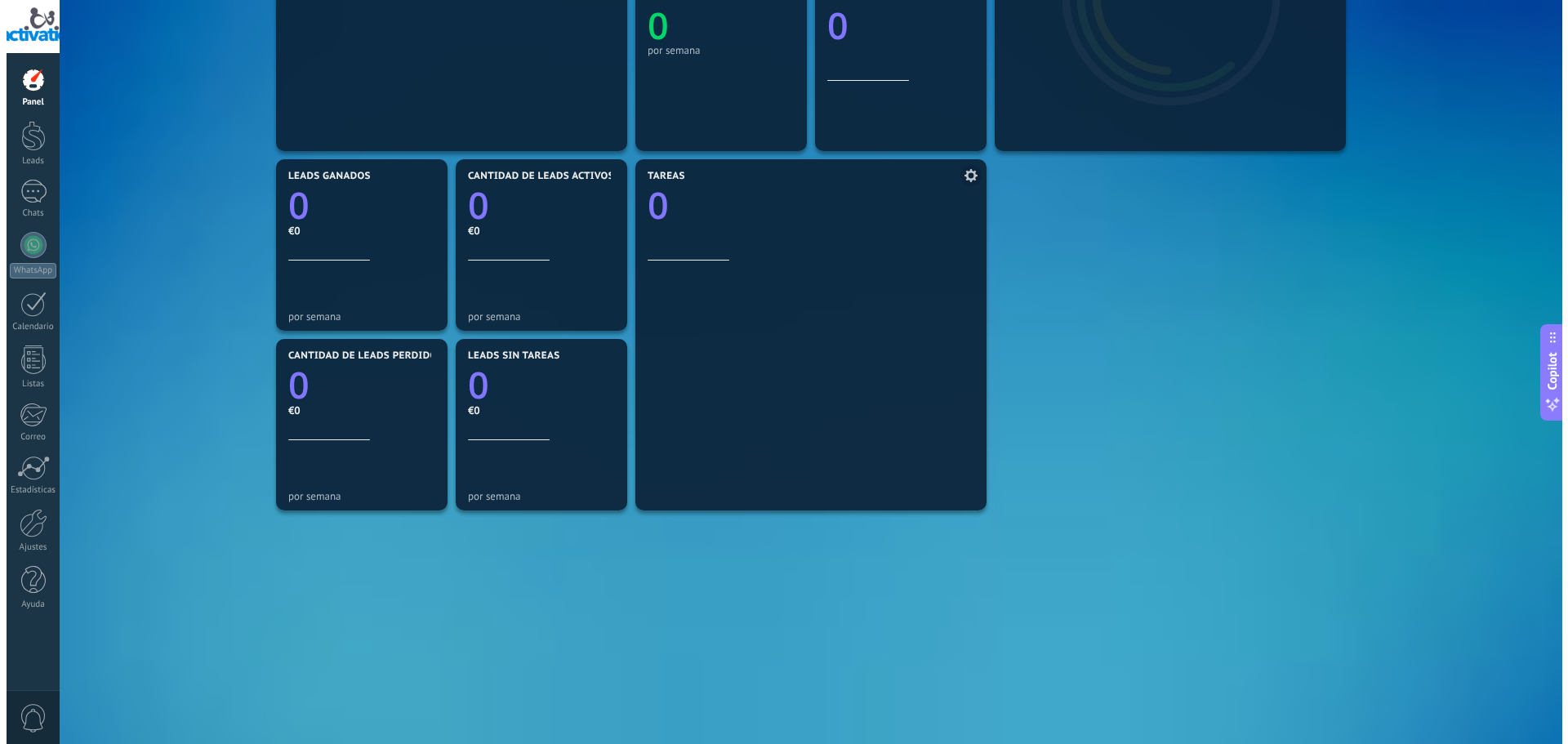
scroll to position [0, 0]
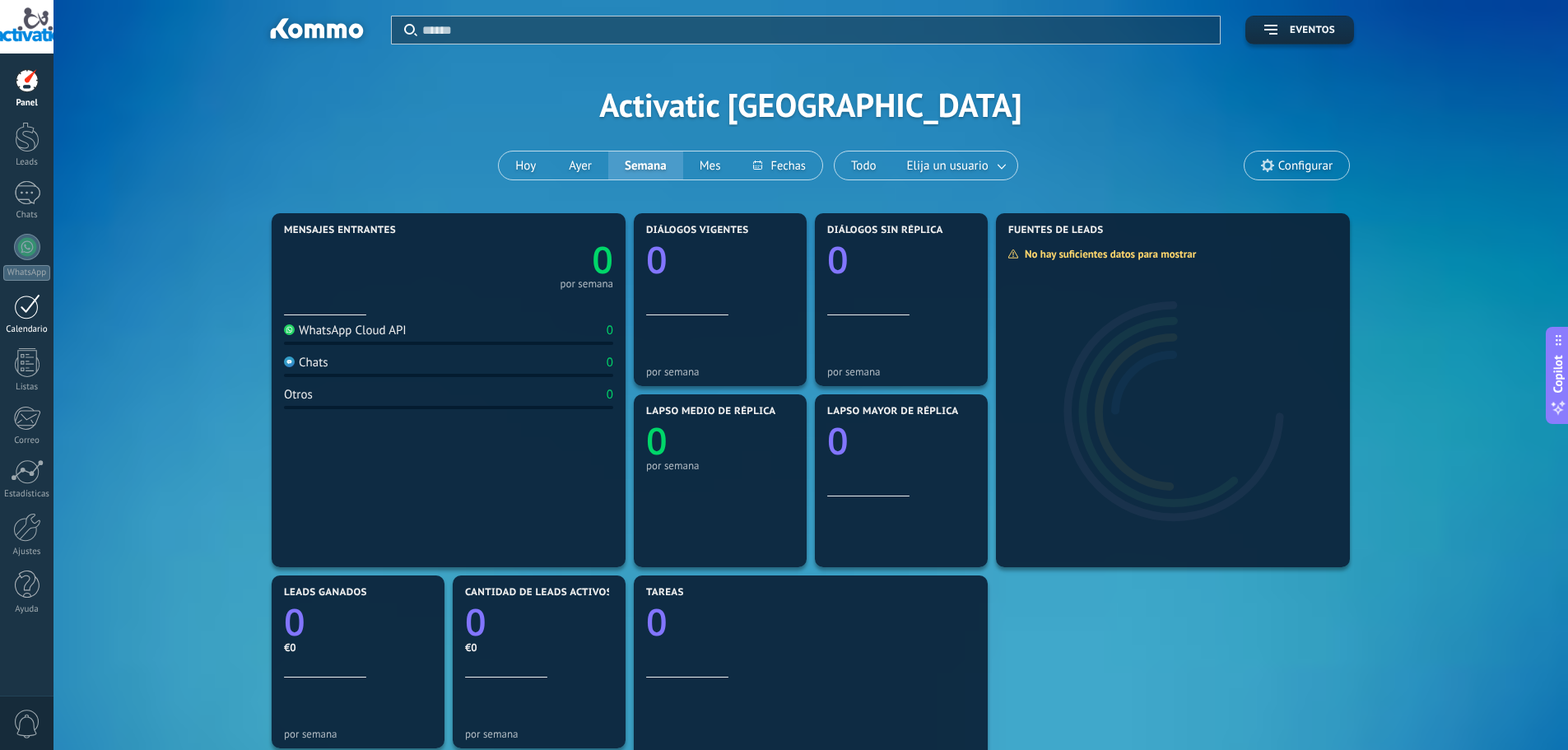
click at [36, 304] on div at bounding box center [26, 306] width 26 height 25
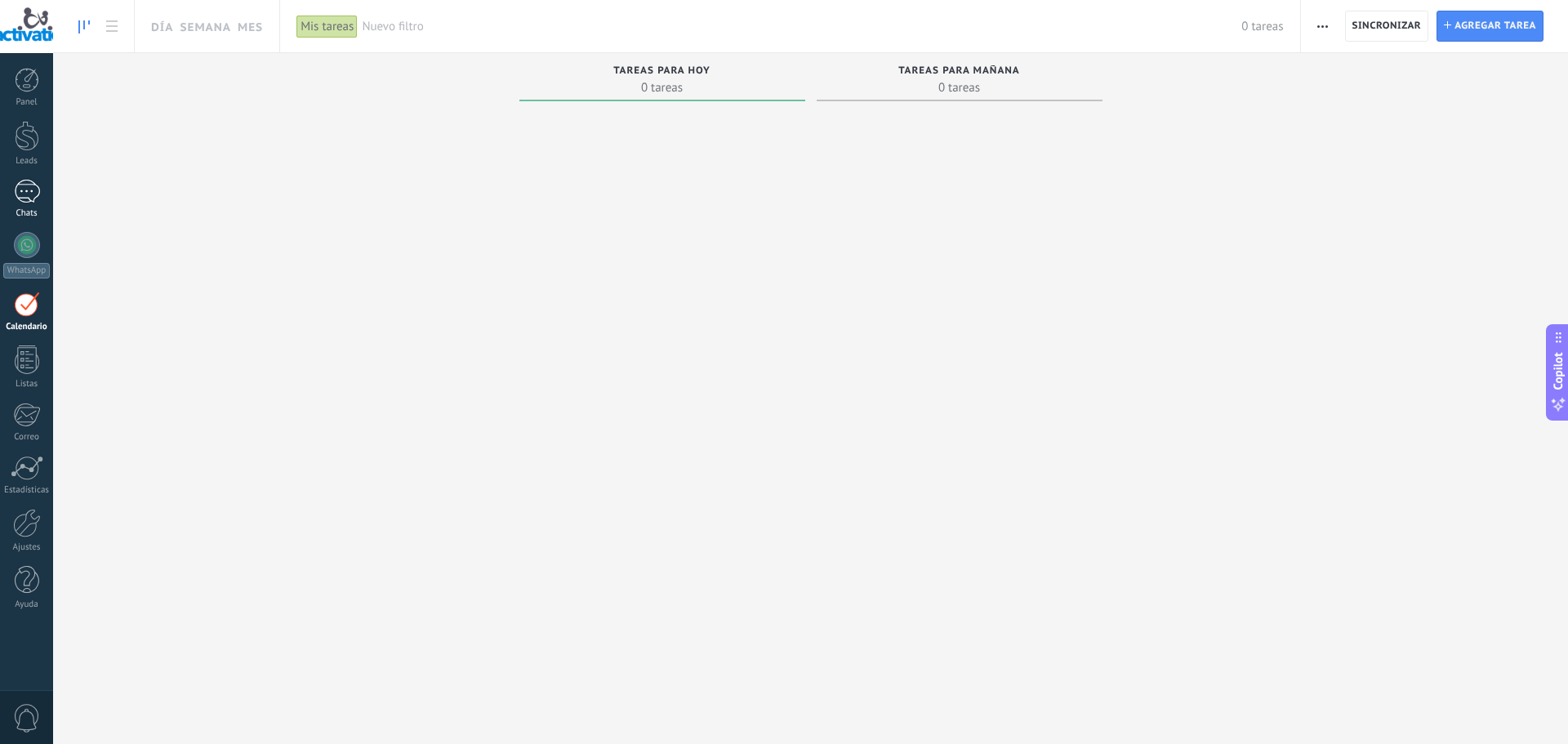
click at [34, 194] on div at bounding box center [26, 191] width 26 height 24
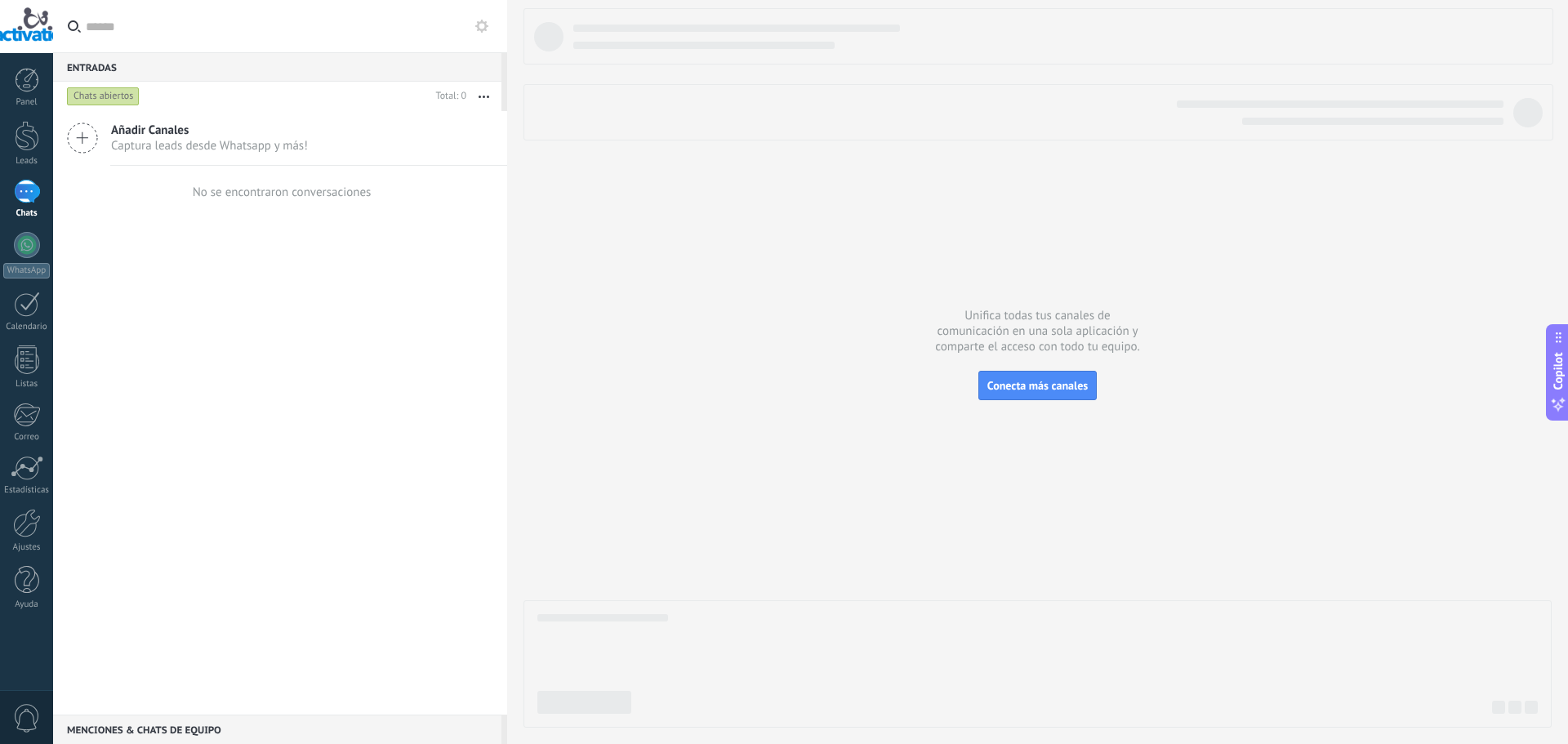
click at [216, 146] on span "Captura leads desde Whatsapp y más!" at bounding box center [210, 146] width 197 height 15
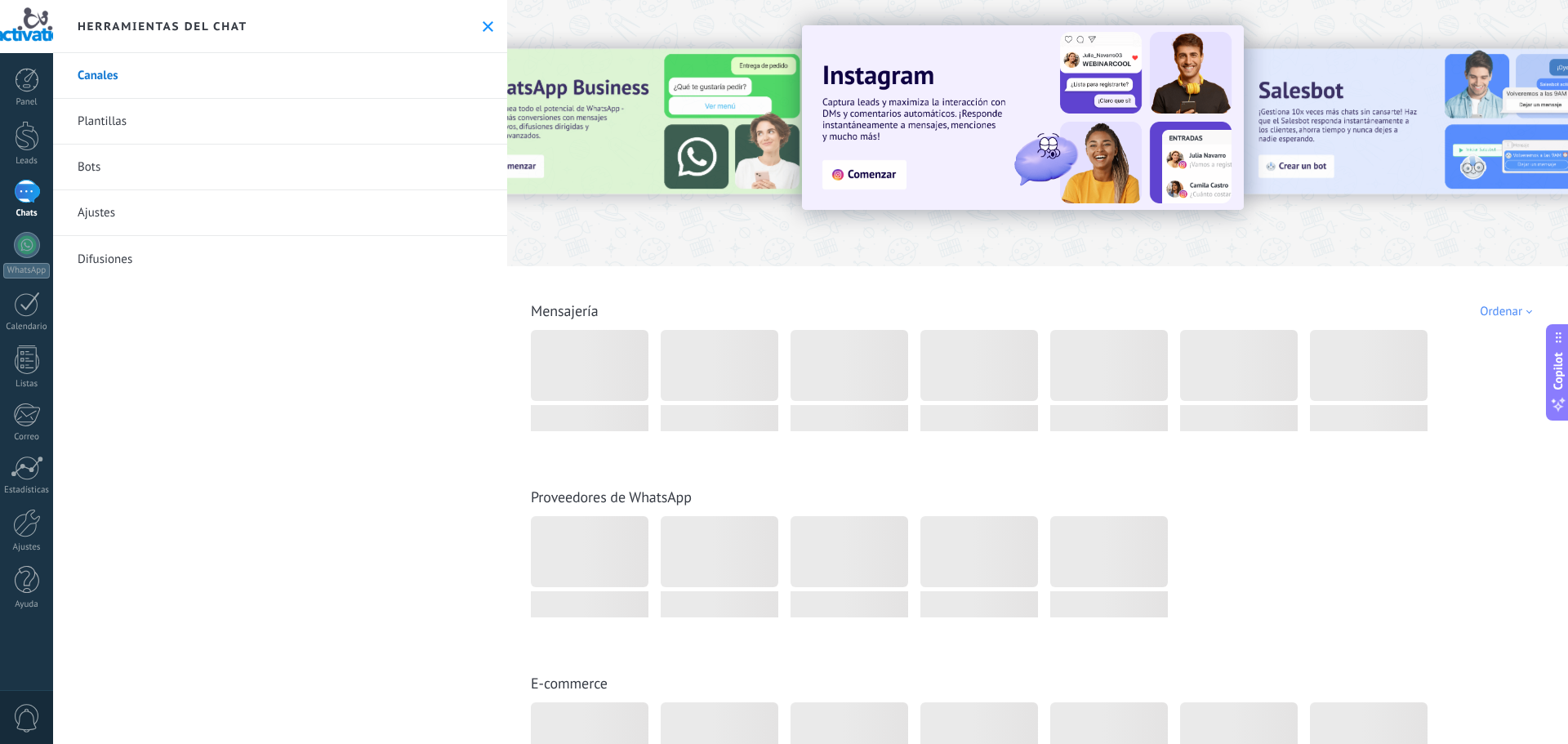
click at [212, 122] on link "Plantillas" at bounding box center [280, 121] width 454 height 45
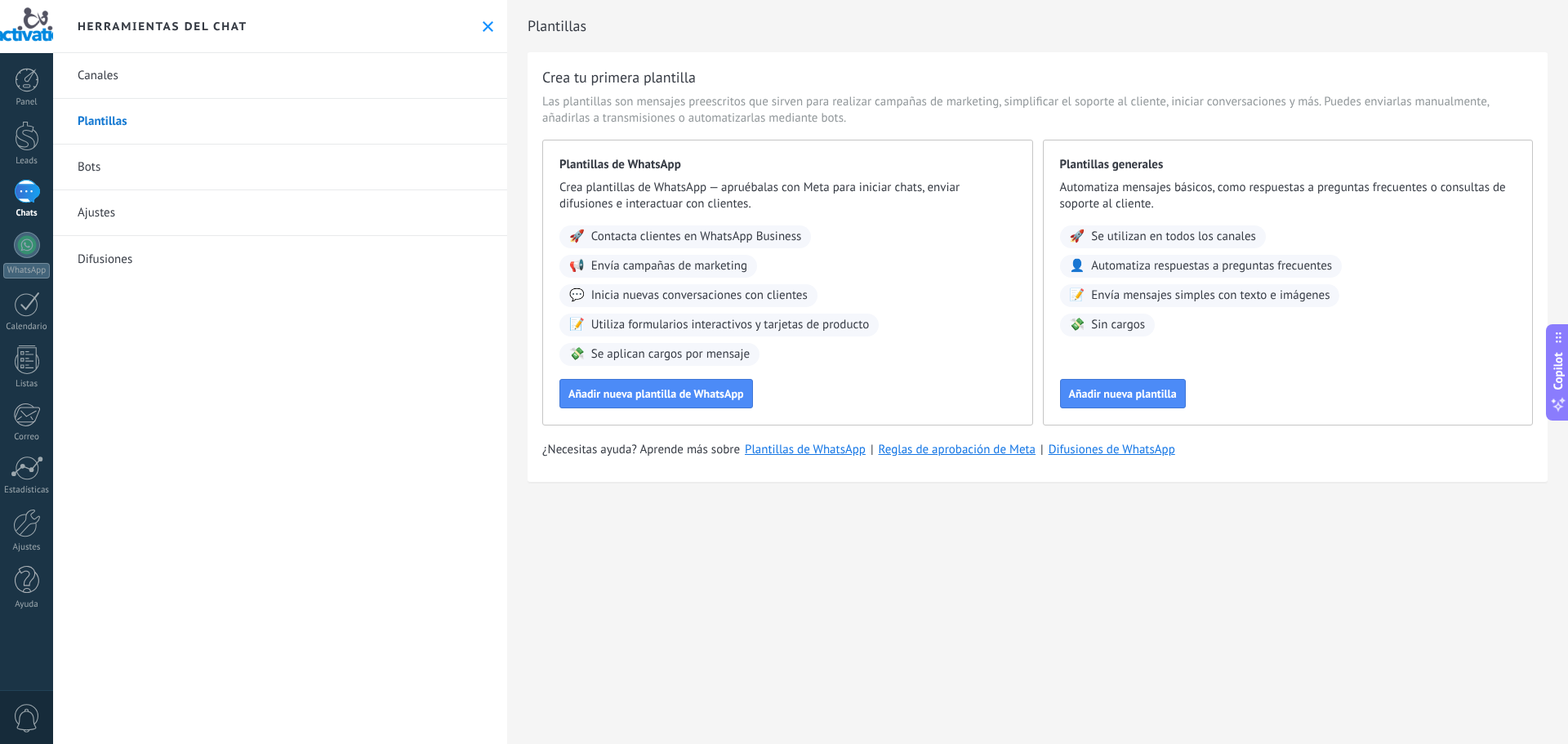
click at [123, 177] on link "Bots" at bounding box center [280, 167] width 454 height 45
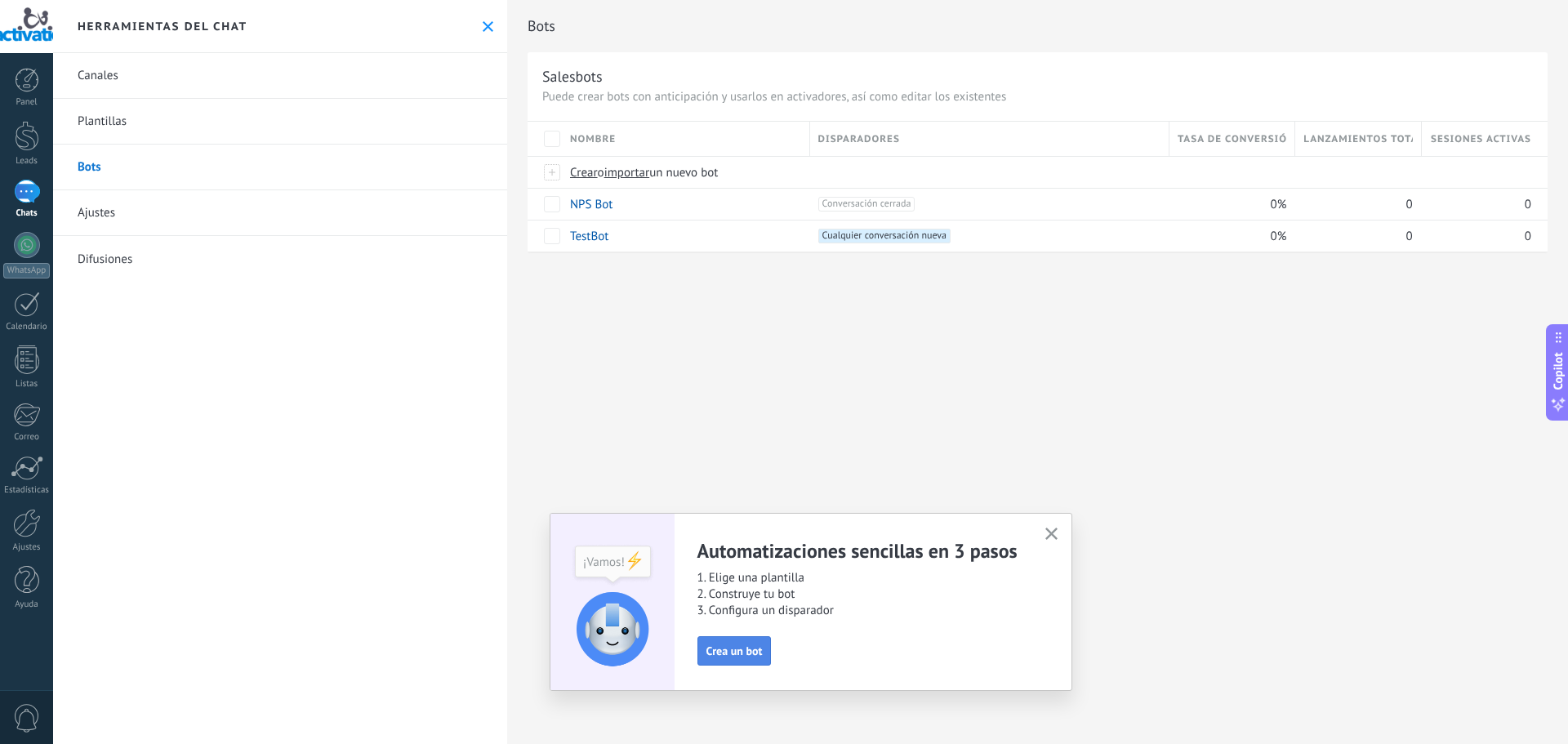
click at [751, 648] on span "Crea un bot" at bounding box center [735, 650] width 56 height 12
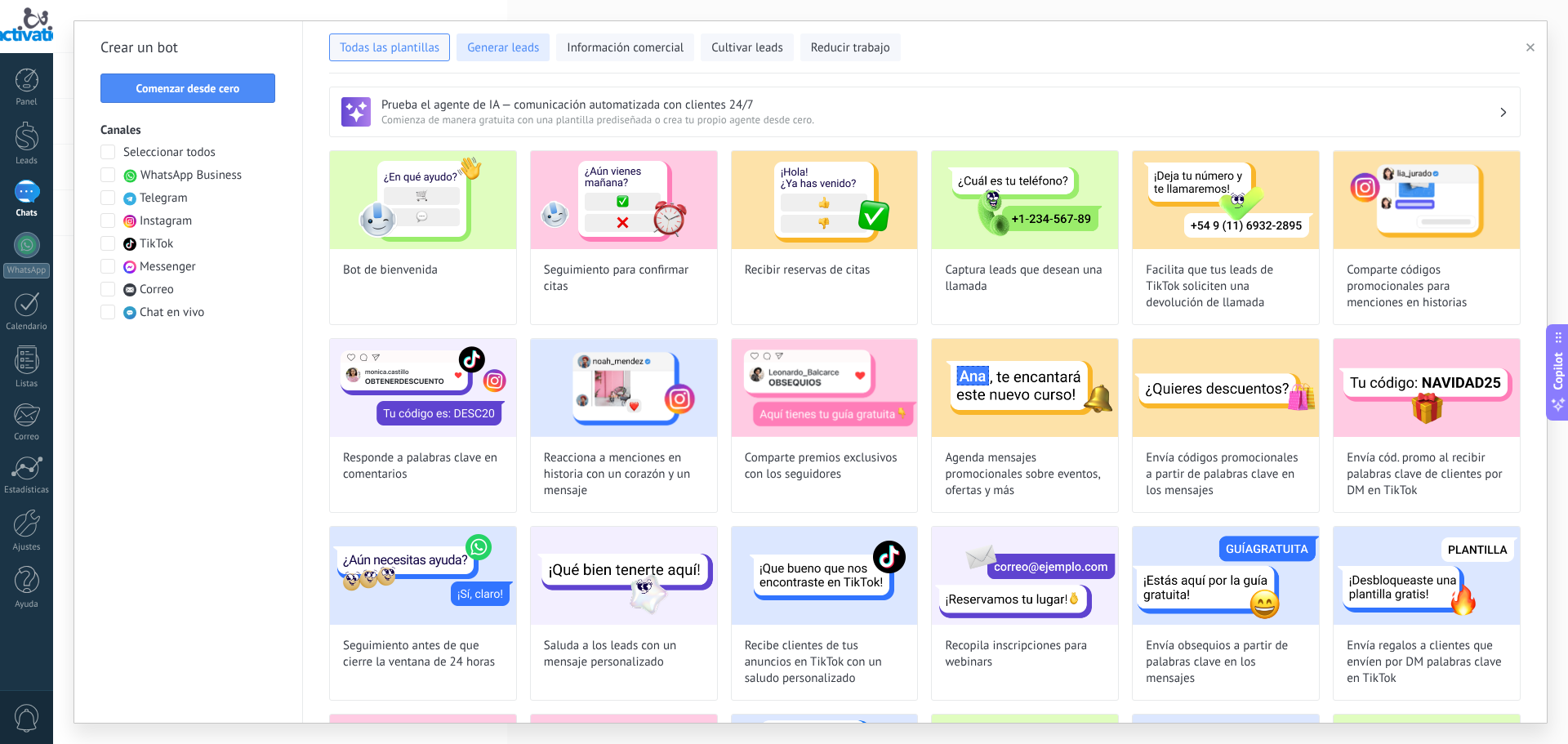
click at [526, 50] on span "Generar leads" at bounding box center [503, 47] width 71 height 16
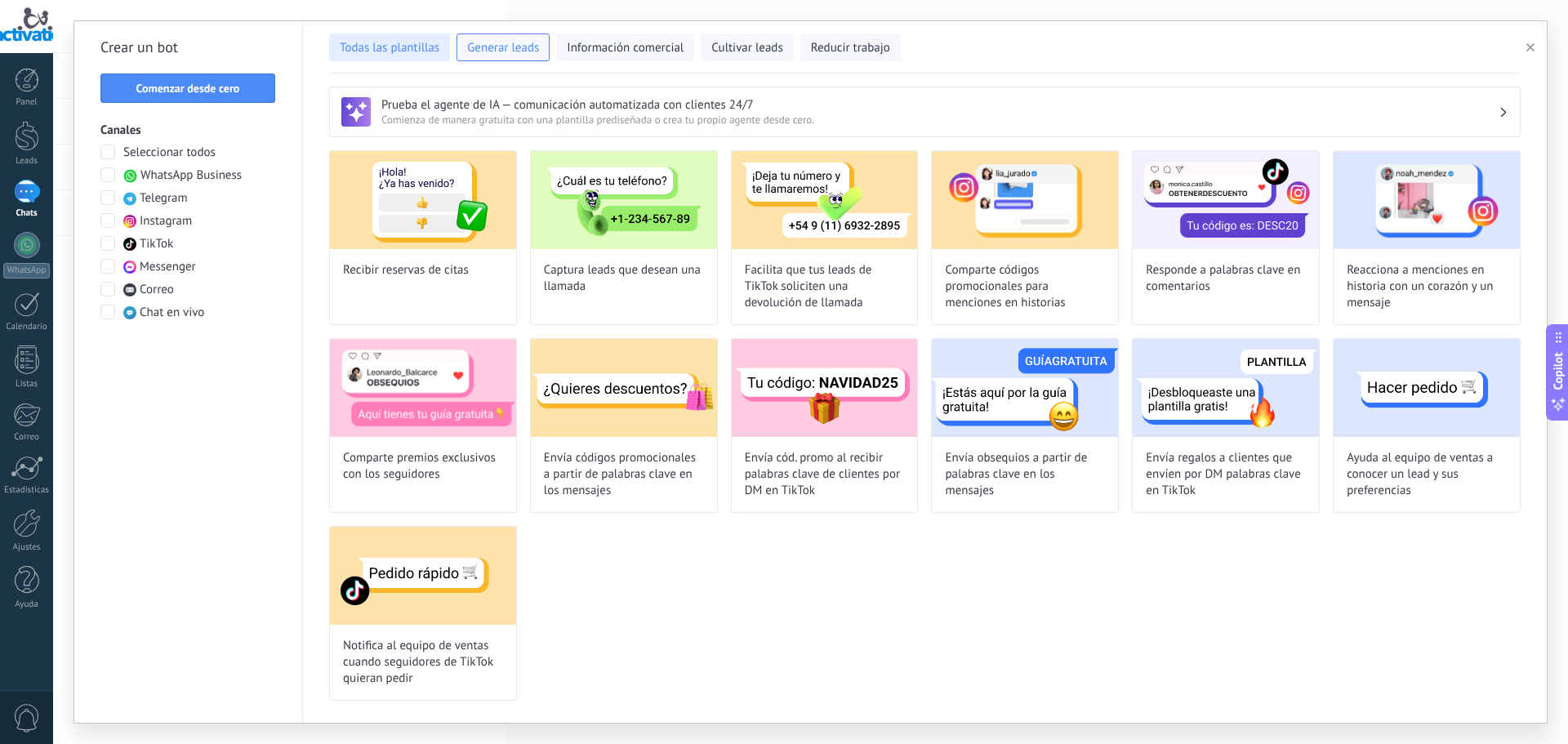
click at [401, 45] on span "Todas las plantillas" at bounding box center [389, 47] width 99 height 16
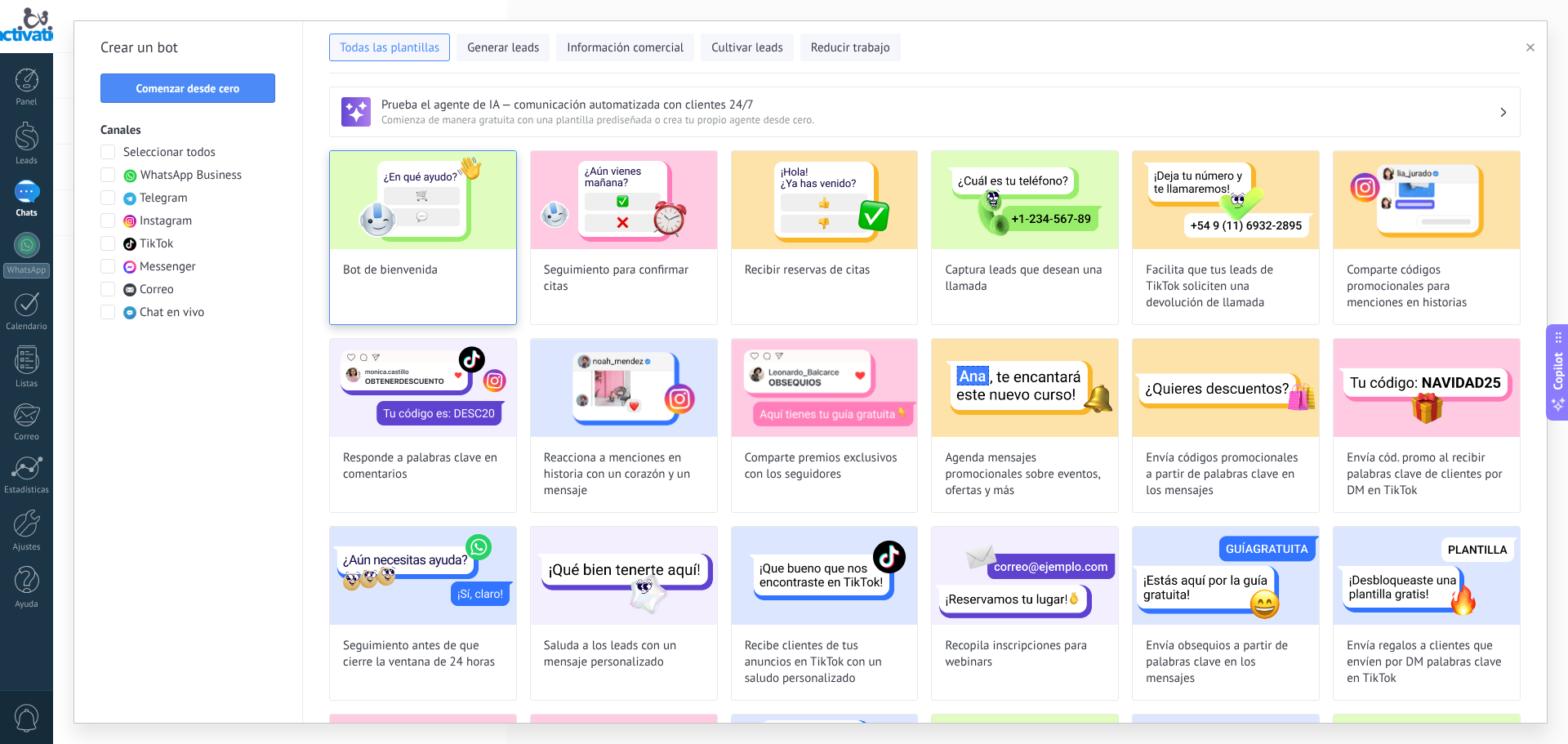
click at [463, 231] on img at bounding box center [423, 201] width 186 height 98
type input "**********"
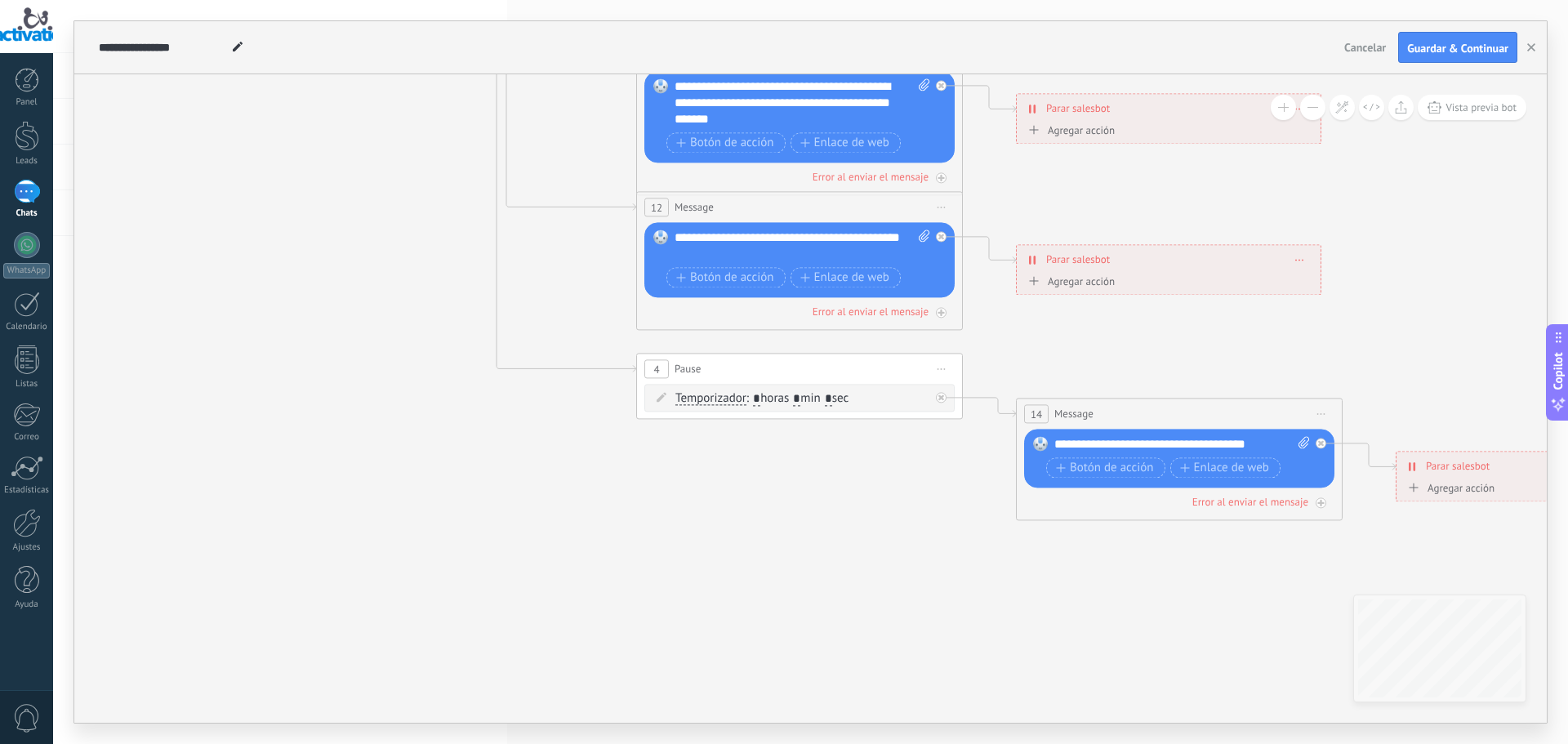
click at [1371, 40] on button "Cancelar" at bounding box center [1365, 46] width 55 height 24
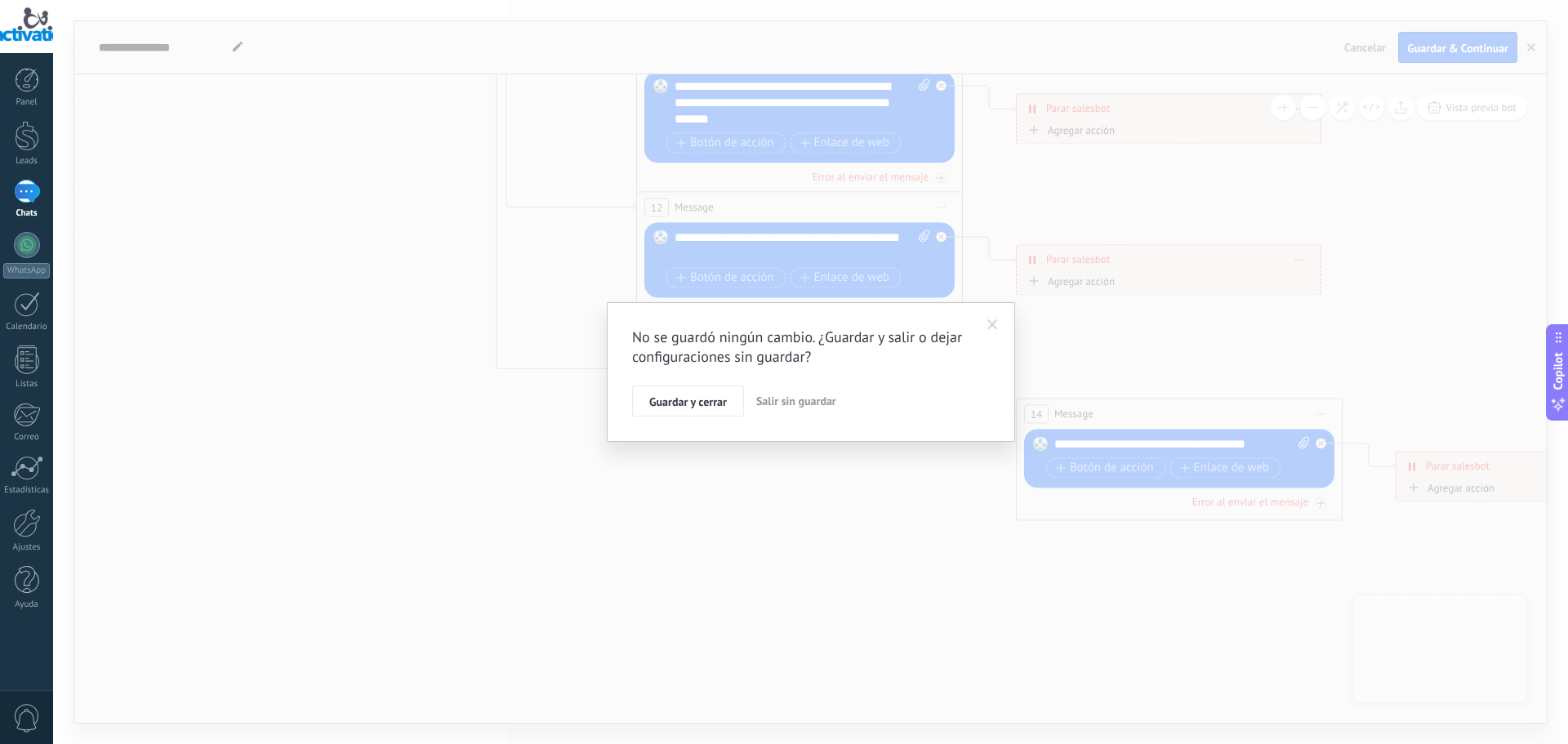
click at [803, 400] on span "Salir sin guardar" at bounding box center [796, 400] width 80 height 14
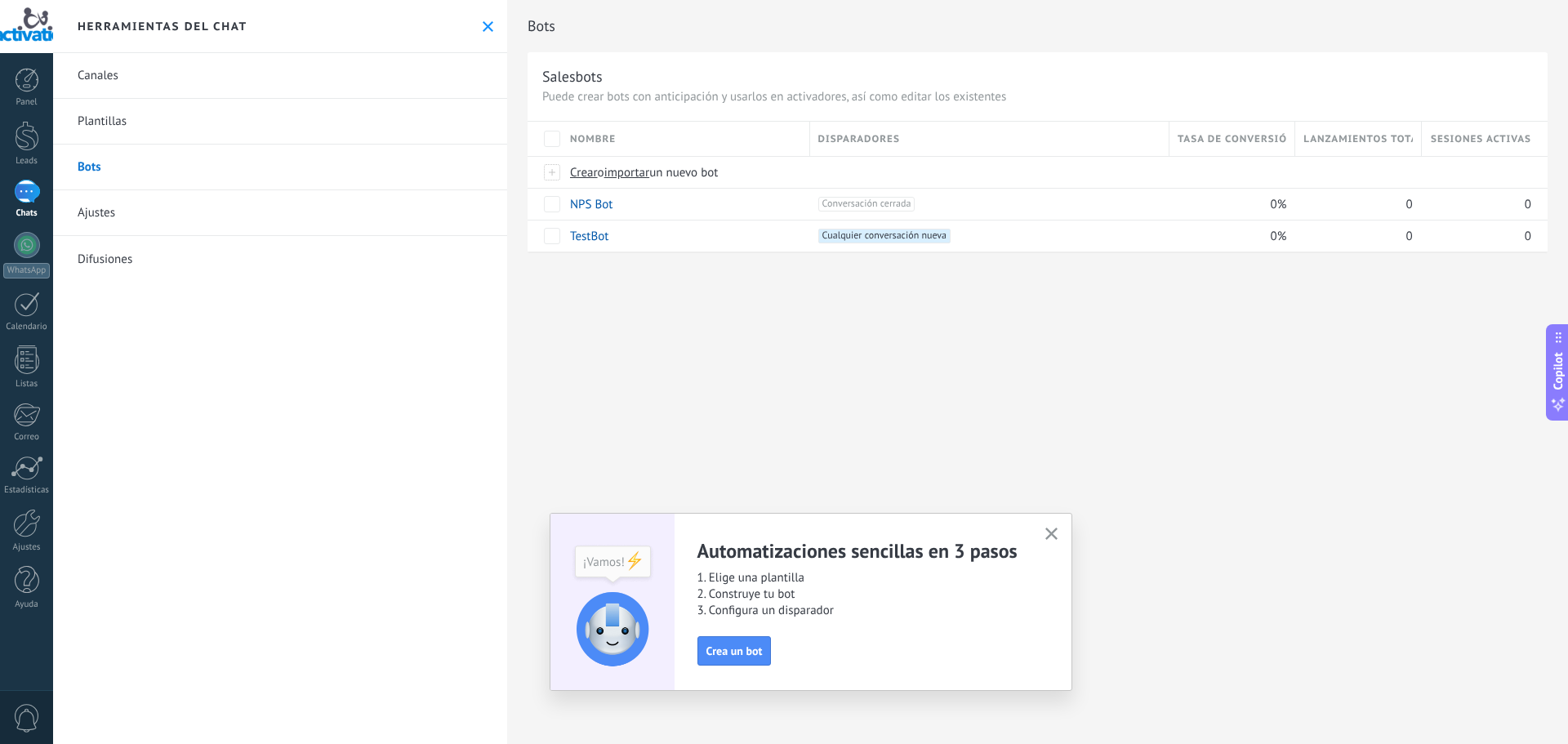
click at [156, 218] on link "Ajustes" at bounding box center [280, 212] width 454 height 45
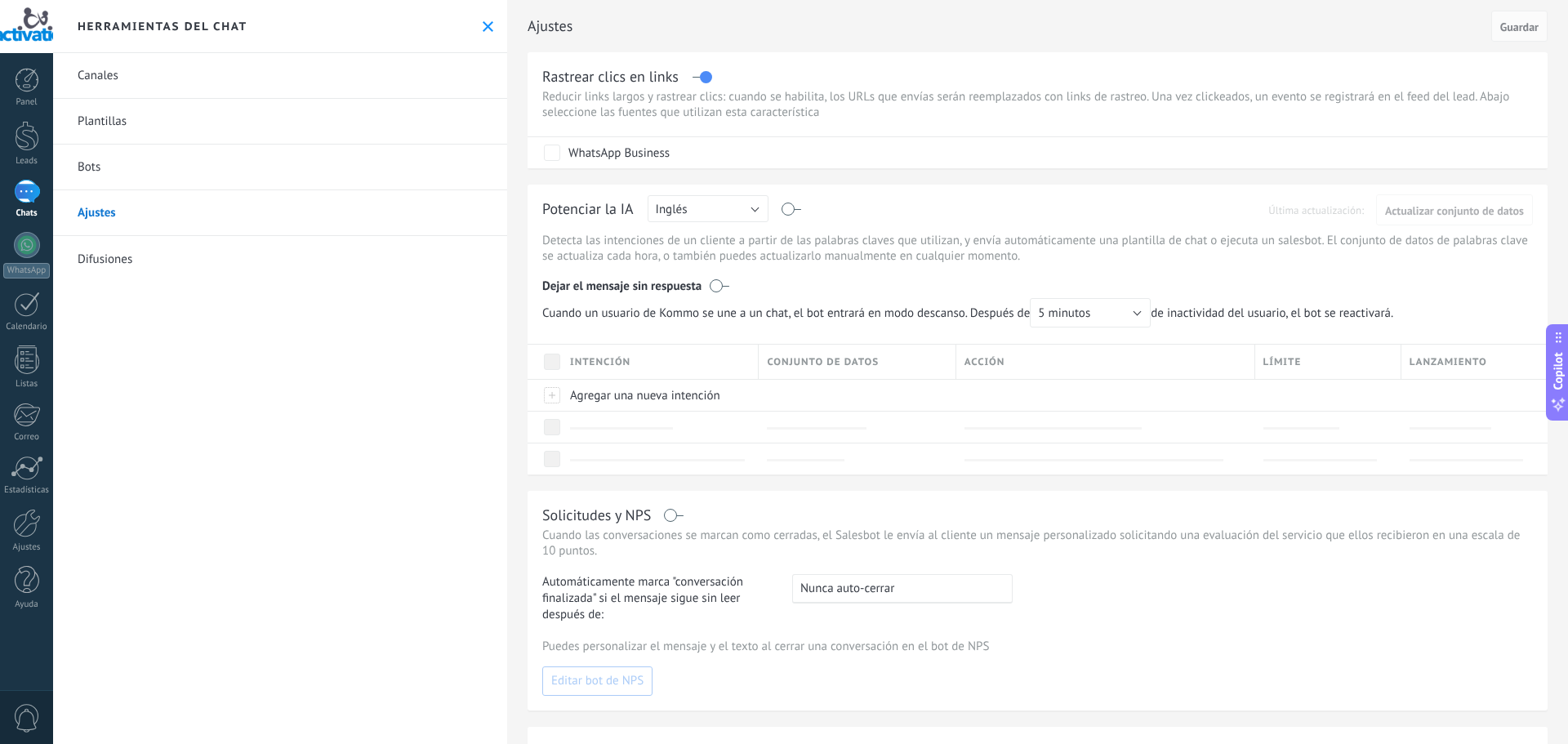
click at [184, 73] on link "Canales" at bounding box center [280, 75] width 454 height 45
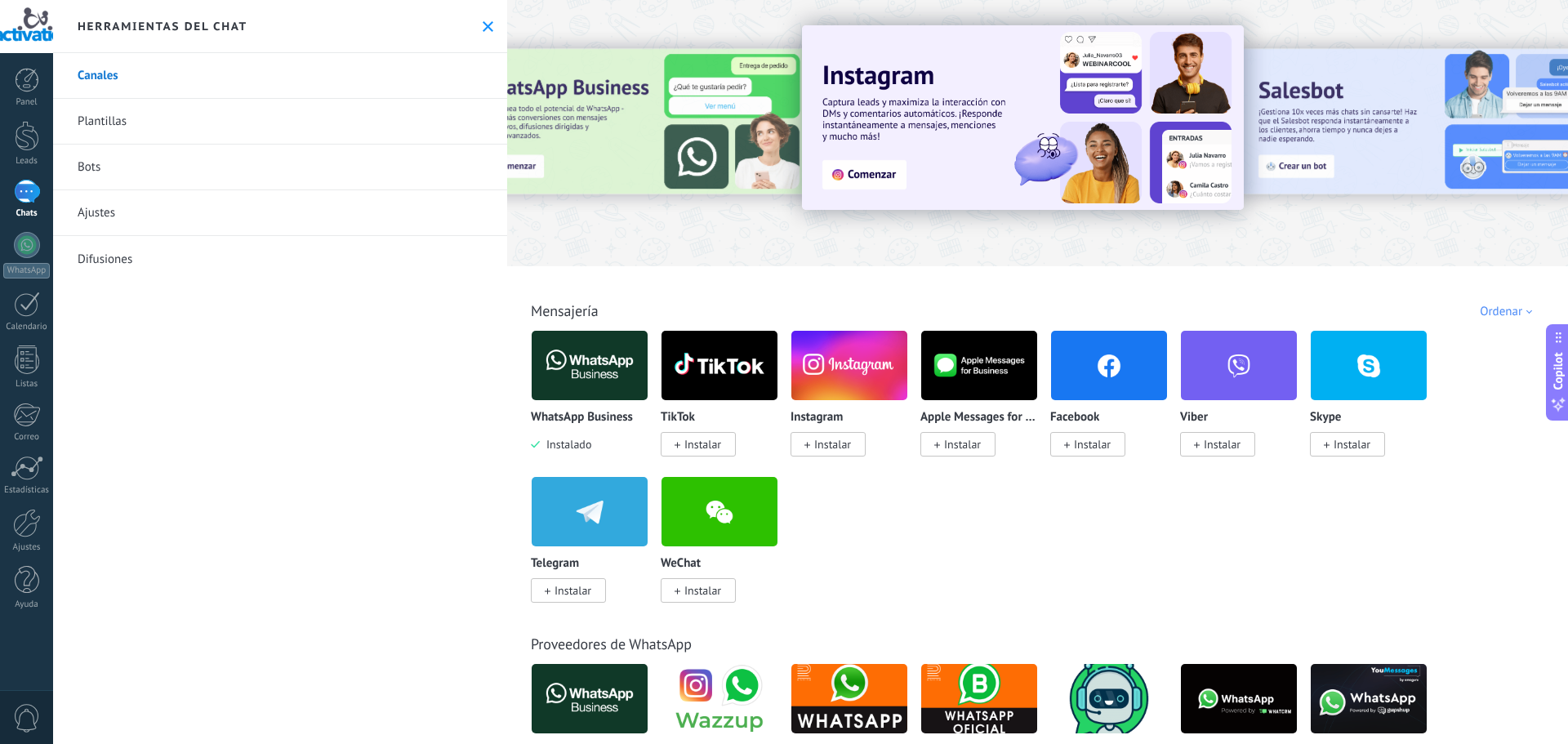
click at [210, 210] on link "Ajustes" at bounding box center [280, 212] width 454 height 45
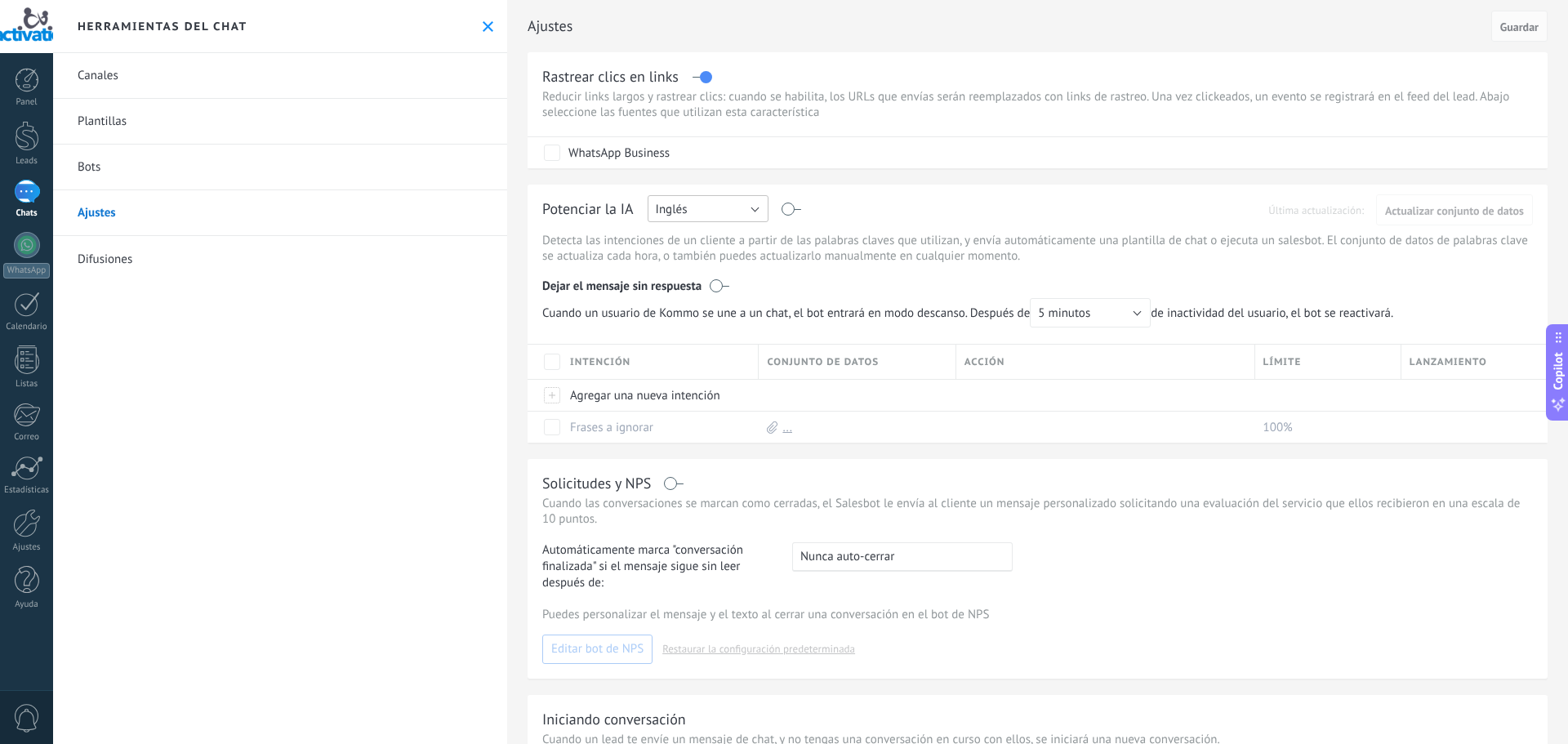
click at [724, 209] on button "Inglés" at bounding box center [708, 208] width 121 height 27
click at [705, 259] on span "Español" at bounding box center [700, 265] width 125 height 15
